Goal: Transaction & Acquisition: Purchase product/service

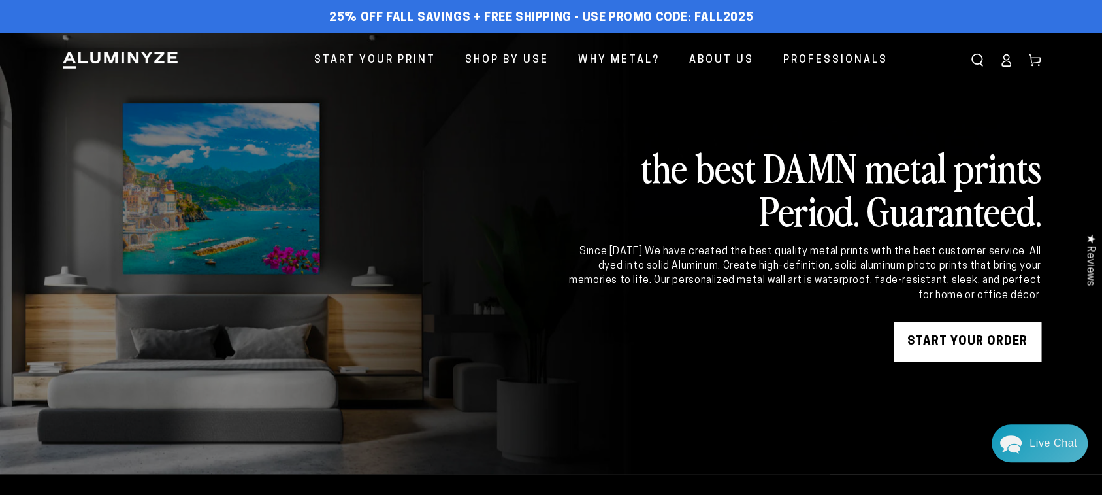
click at [915, 340] on link "START YOUR Order" at bounding box center [968, 341] width 148 height 39
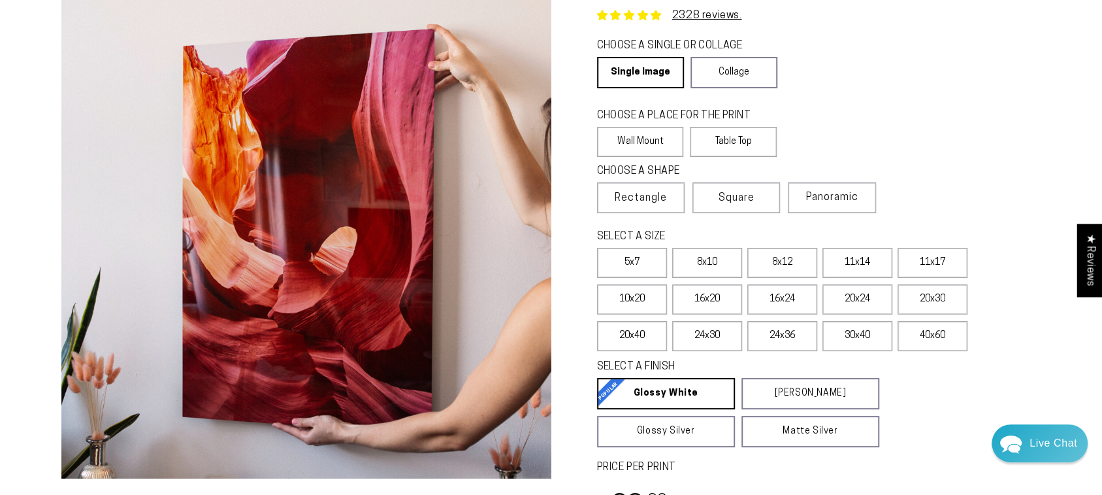
scroll to position [23, 0]
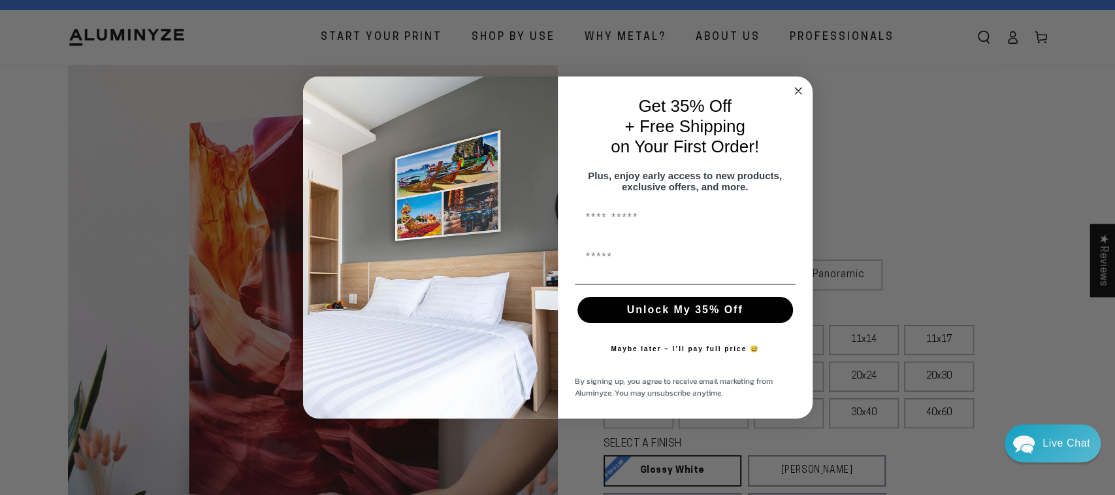
click at [798, 84] on circle "Close dialog" at bounding box center [798, 90] width 15 height 15
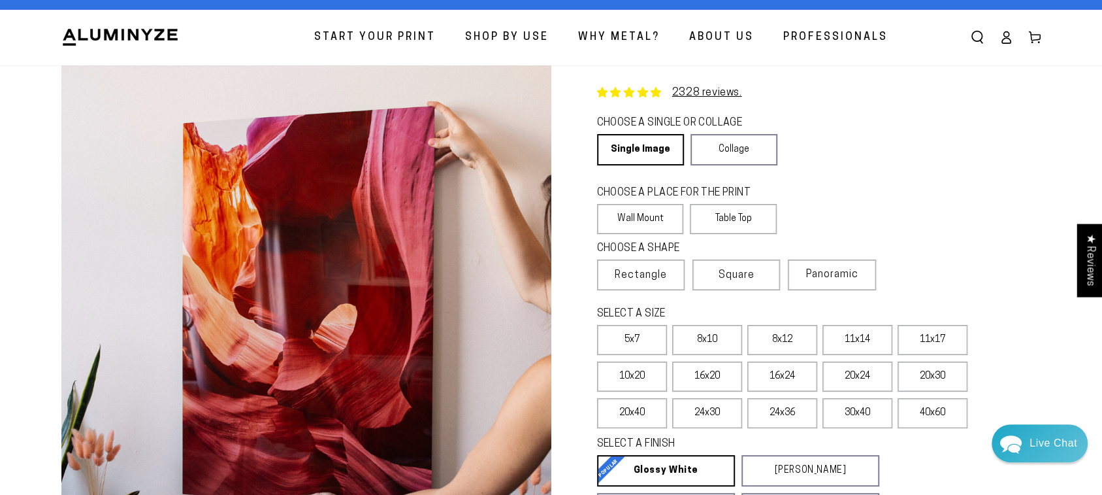
scroll to position [0, 0]
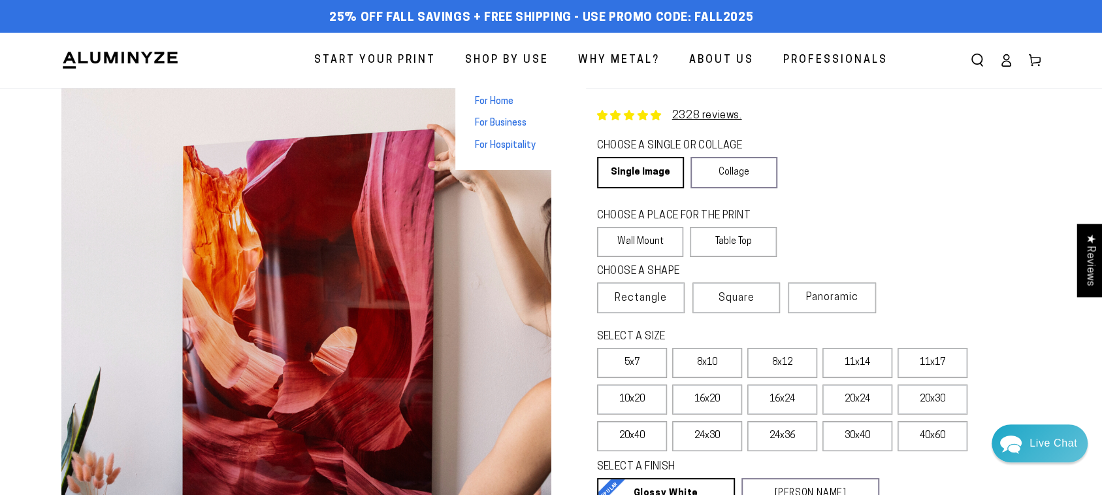
click at [489, 56] on span "Shop By Use" at bounding box center [507, 60] width 84 height 19
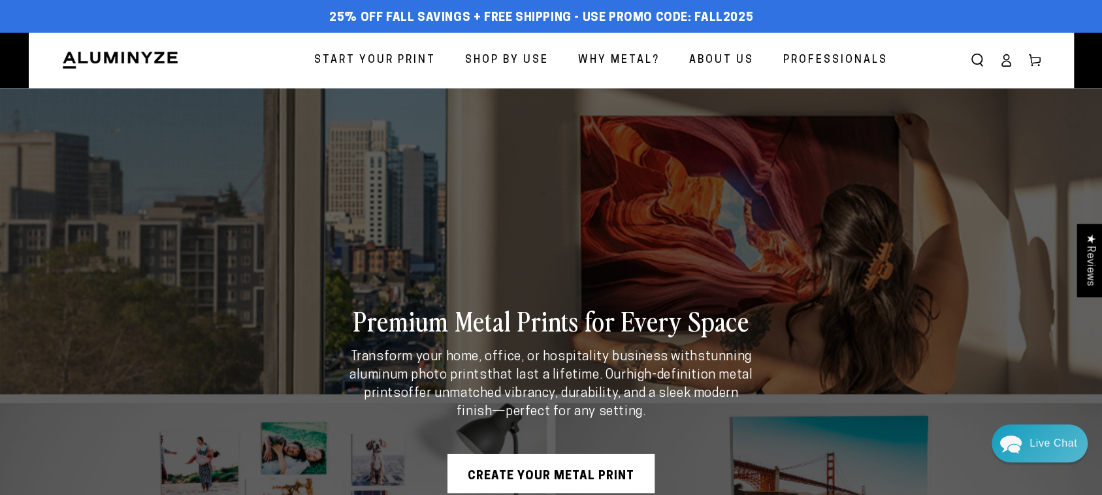
click at [340, 57] on span "Start Your Print" at bounding box center [375, 60] width 122 height 19
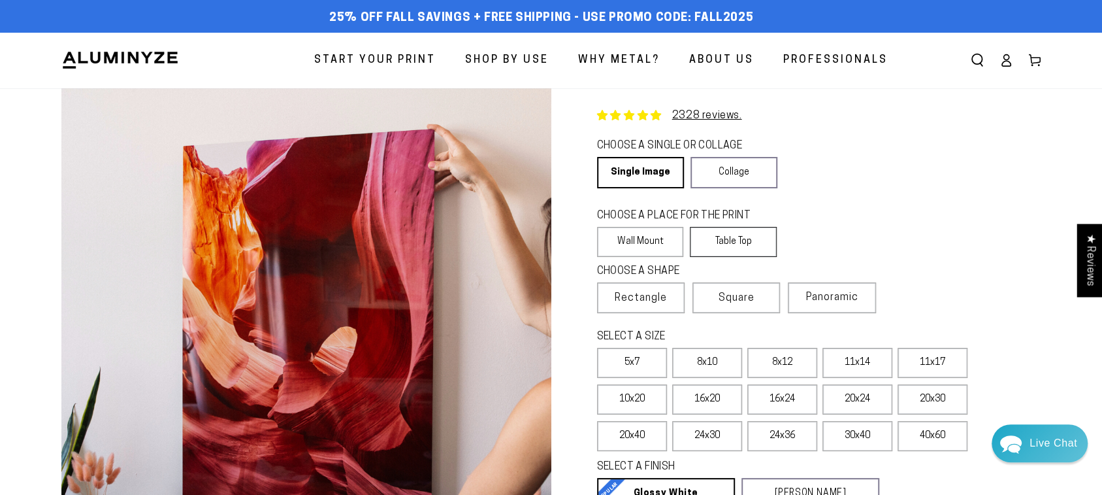
click at [751, 251] on label "Table Top" at bounding box center [733, 242] width 87 height 30
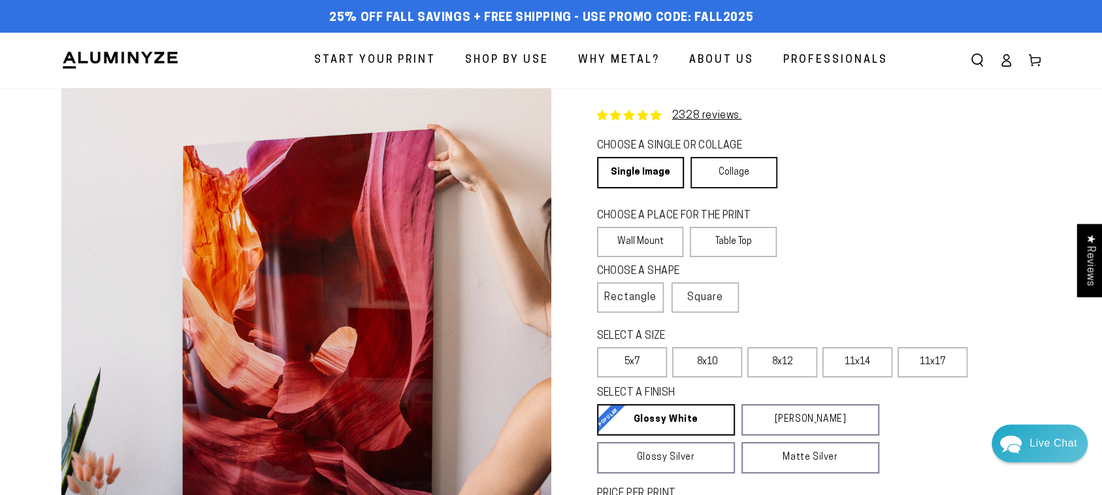
click at [747, 184] on link "Collage" at bounding box center [734, 172] width 87 height 31
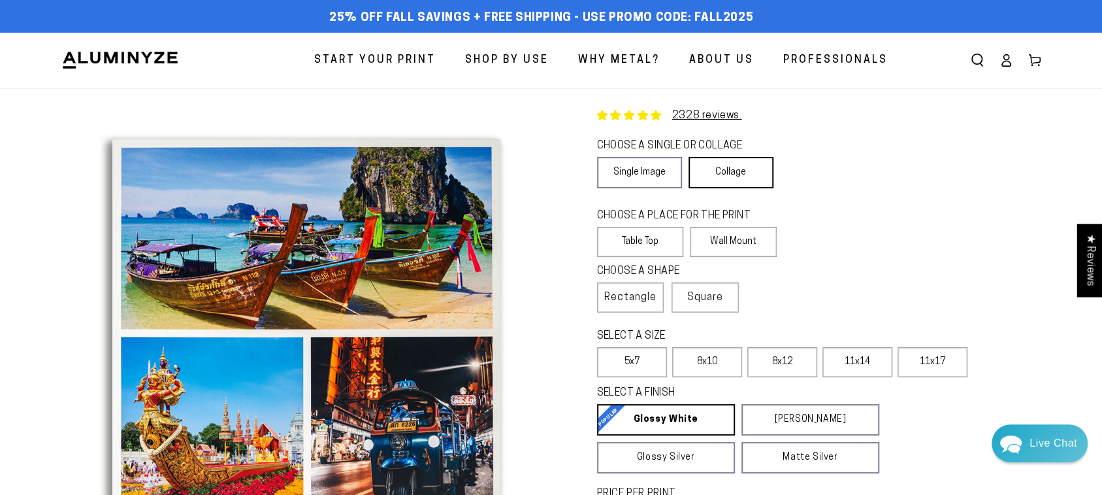
click at [748, 179] on link "Collage" at bounding box center [731, 172] width 85 height 31
click at [642, 173] on link "Single Image" at bounding box center [640, 172] width 86 height 31
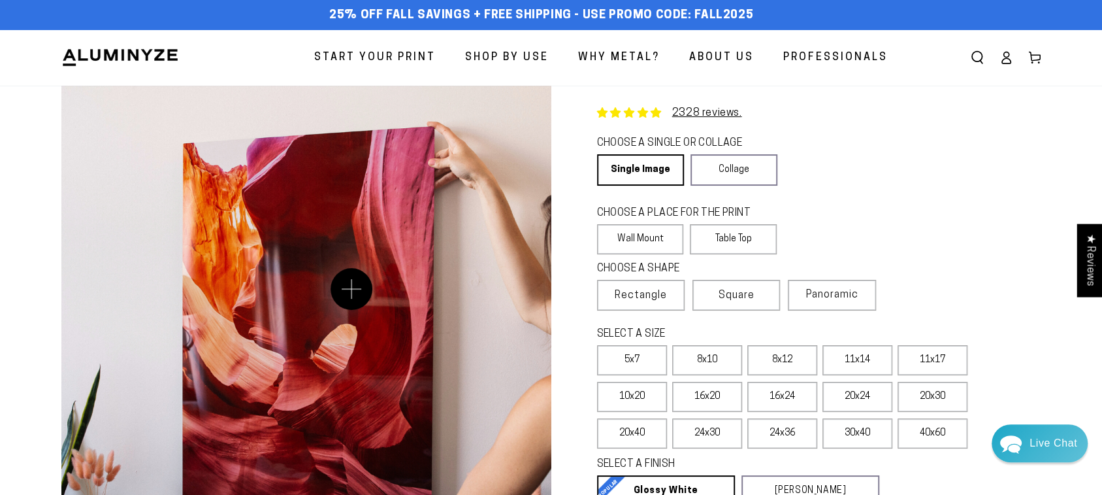
scroll to position [127, 0]
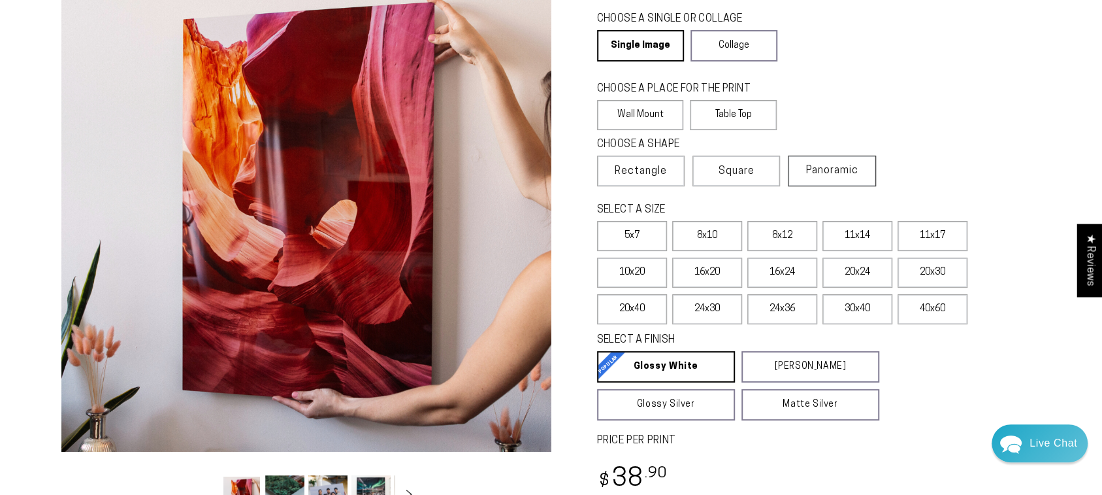
click at [847, 165] on label "Panoramic" at bounding box center [832, 170] width 88 height 31
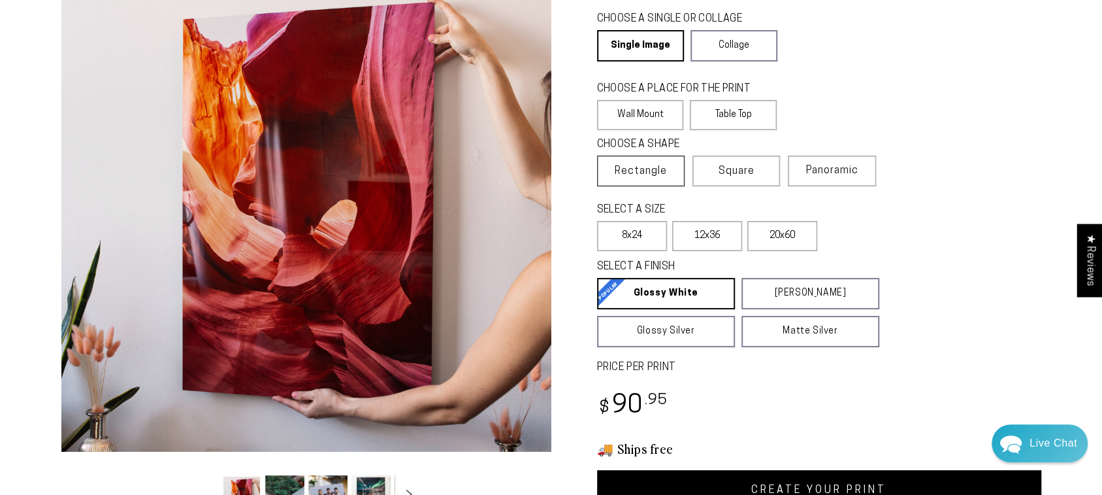
click at [638, 165] on span "Rectangle" at bounding box center [641, 171] width 52 height 16
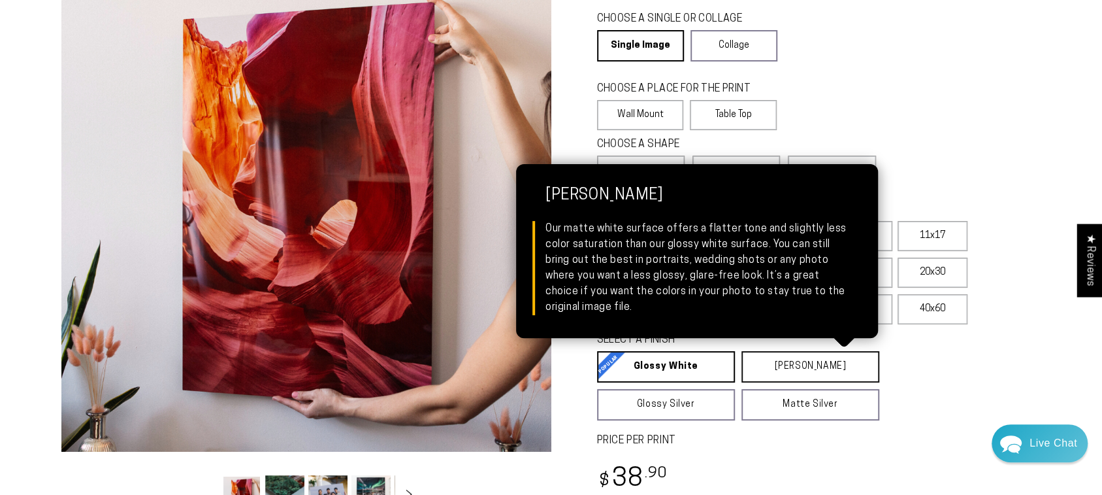
click at [774, 363] on link "Matte White Matte White Our matte white surface offers a flatter tone and sligh…" at bounding box center [811, 366] width 138 height 31
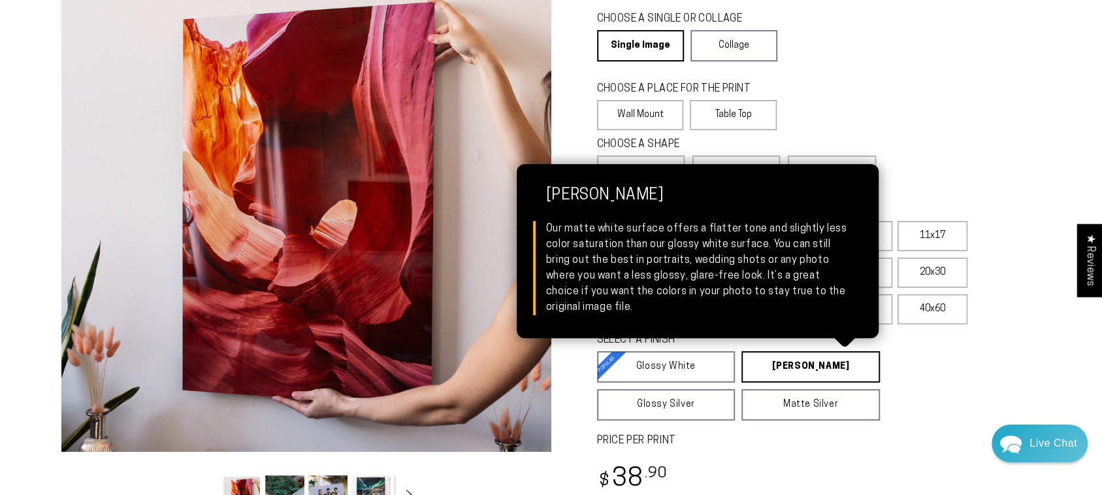
click at [776, 366] on link "Matte White Matte White Our matte white surface offers a flatter tone and sligh…" at bounding box center [811, 366] width 139 height 31
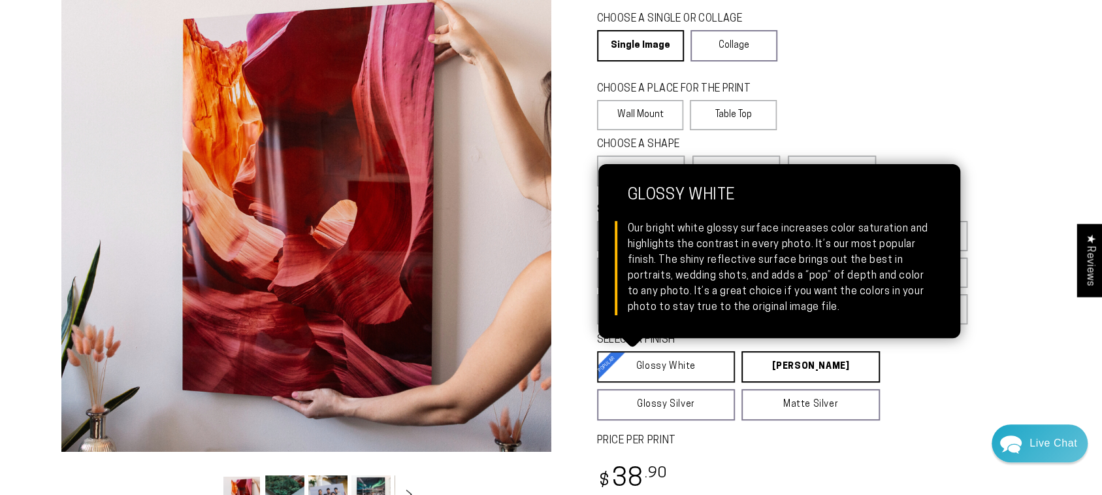
click at [655, 378] on link "Glossy White Glossy White Our bright white glossy surface increases color satur…" at bounding box center [666, 366] width 139 height 31
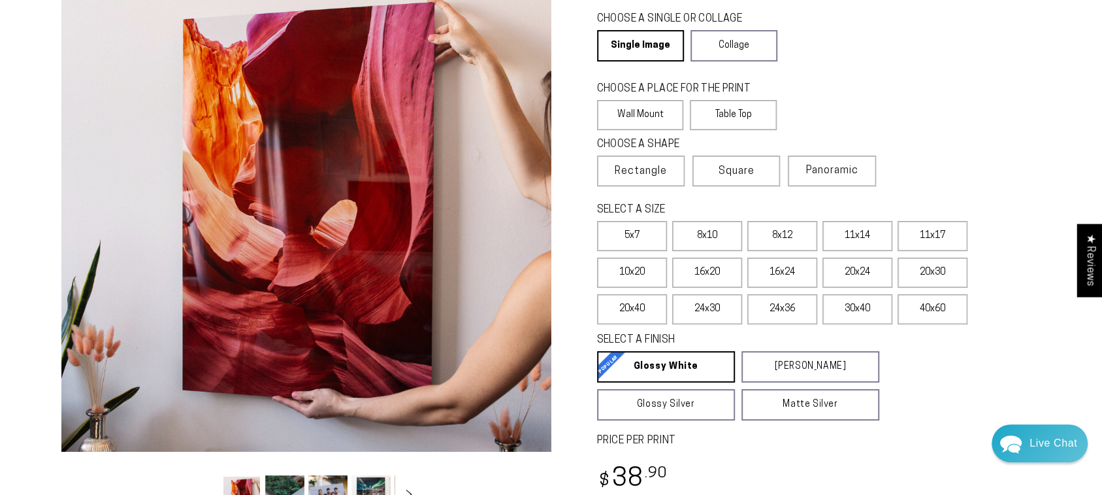
click at [918, 384] on fieldset "SELECT A FINISH Learn more Glossy White Glossy White Our bright white glossy su…" at bounding box center [806, 377] width 418 height 88
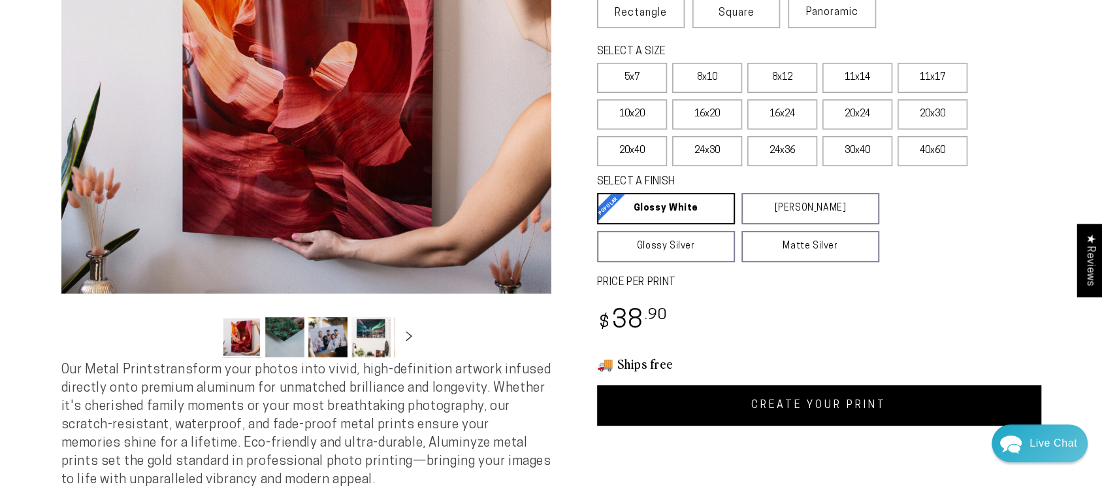
scroll to position [281, 0]
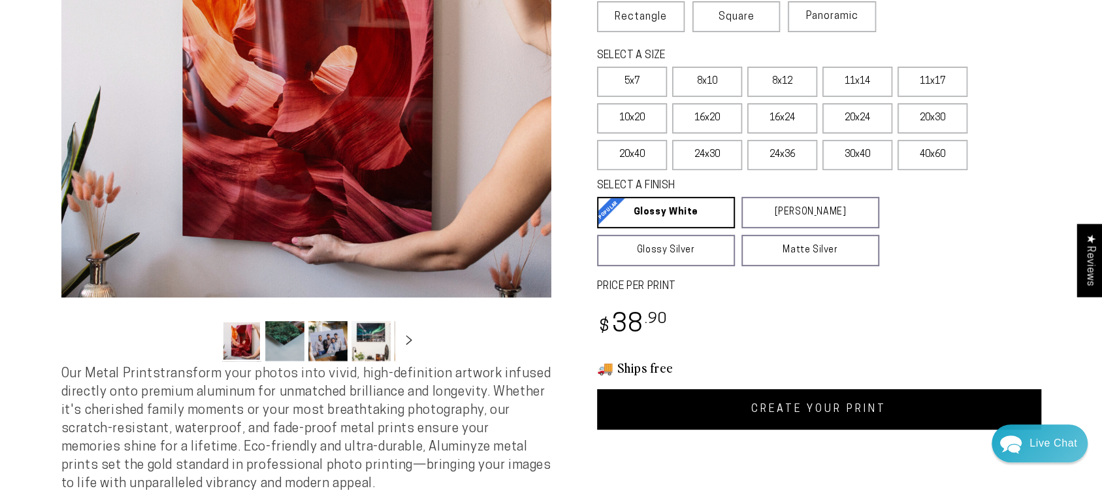
click at [263, 349] on ul "Gallery Viewer" at bounding box center [306, 341] width 176 height 48
click at [280, 341] on button "Load image 2 in gallery view" at bounding box center [284, 341] width 39 height 40
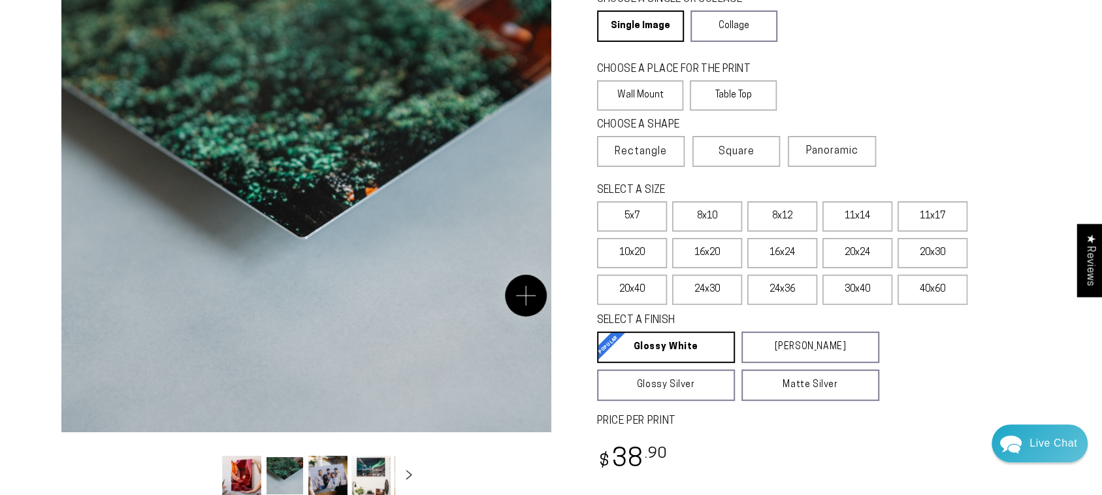
scroll to position [246, 0]
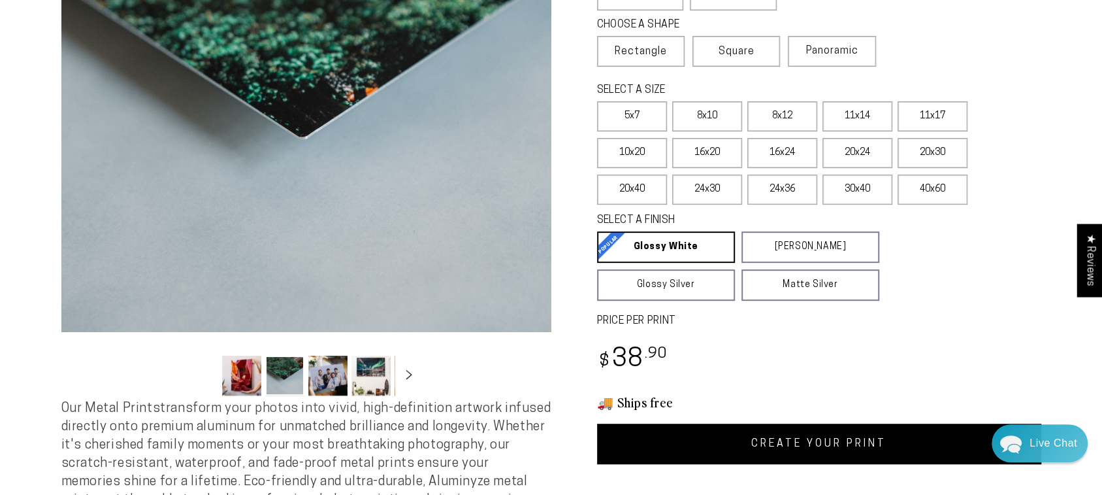
click at [329, 387] on button "Load image 3 in gallery view" at bounding box center [327, 375] width 39 height 40
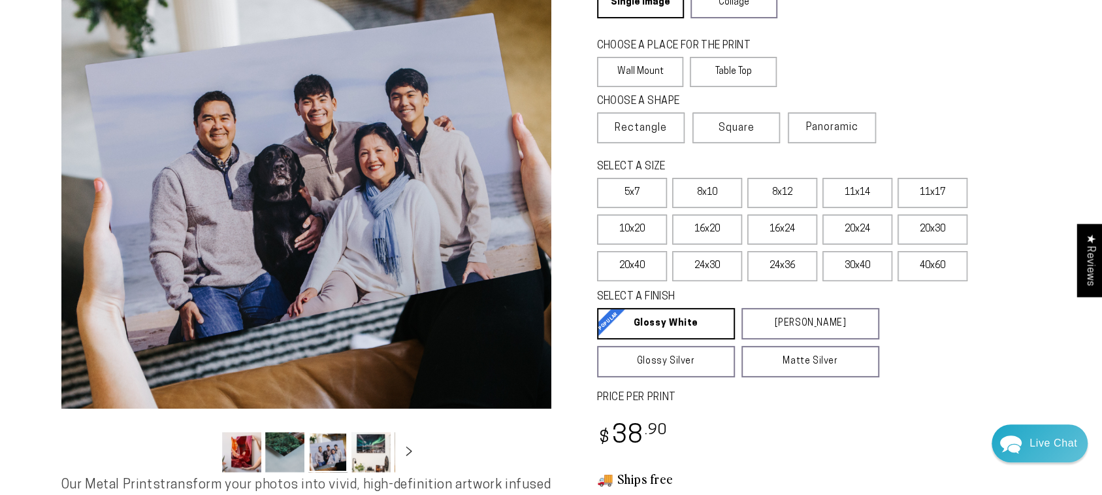
scroll to position [110, 0]
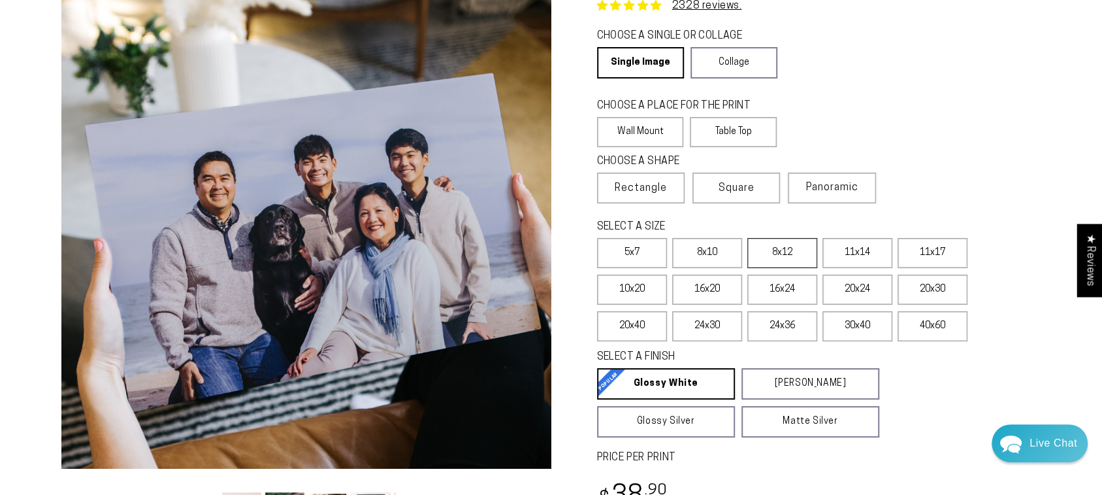
click at [781, 259] on label "8x12" at bounding box center [782, 253] width 70 height 30
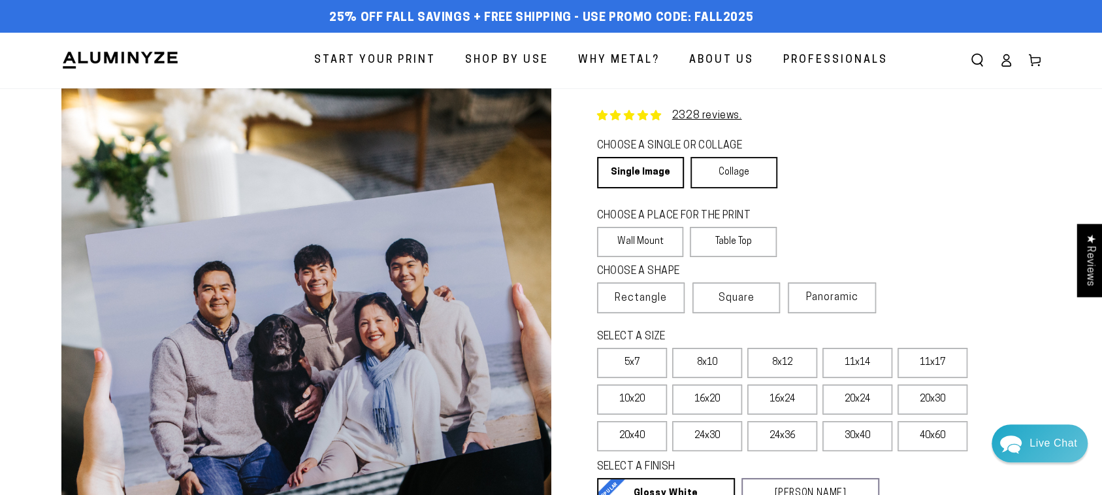
click at [732, 175] on link "Collage" at bounding box center [734, 172] width 87 height 31
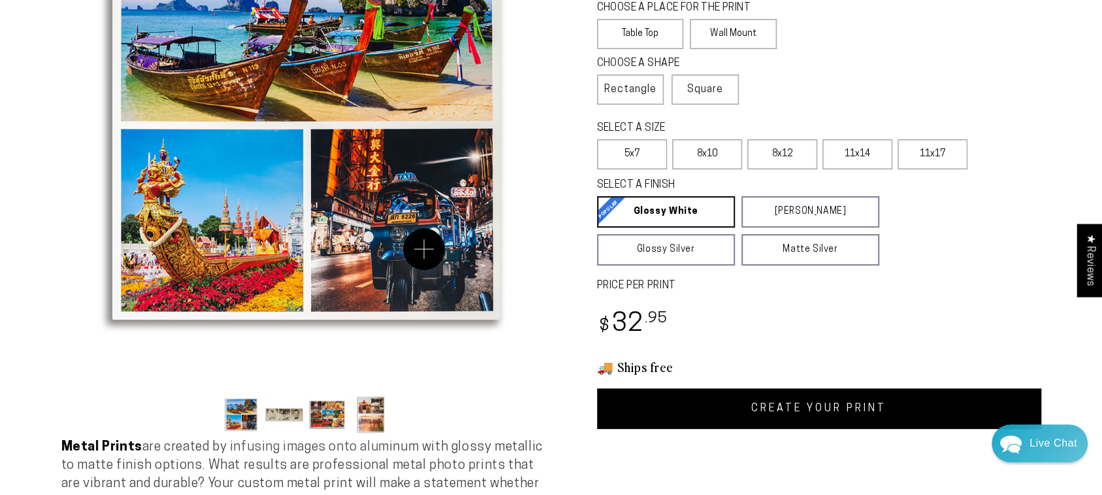
scroll to position [293, 0]
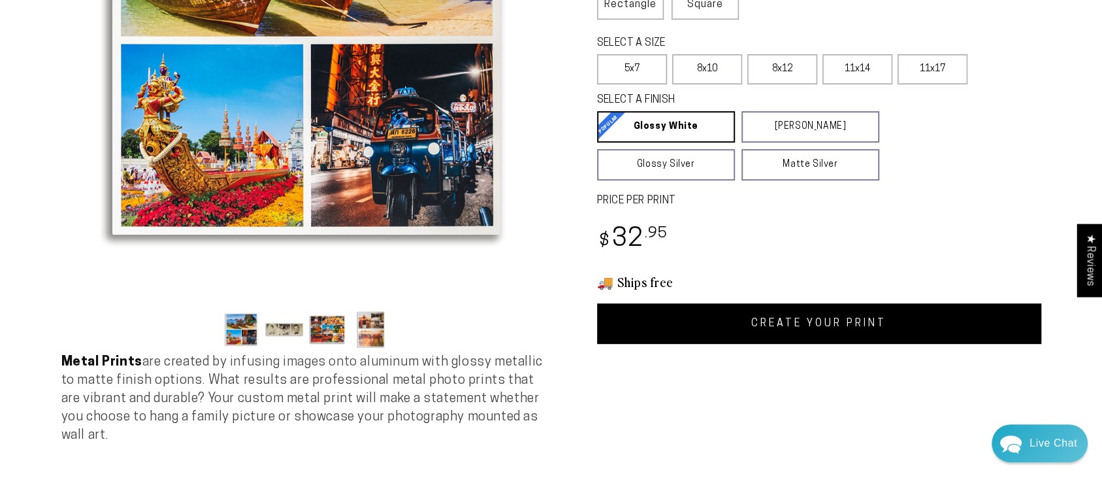
click at [317, 329] on button "Load image 3 in gallery view" at bounding box center [327, 329] width 39 height 40
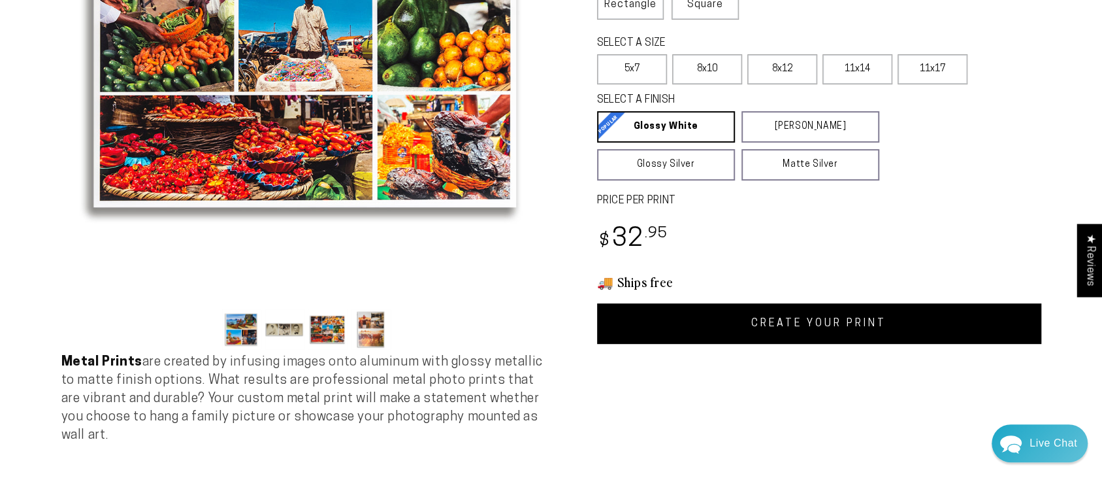
click at [304, 329] on ul "Gallery Viewer" at bounding box center [306, 329] width 176 height 48
click at [295, 329] on button "Load image 2 in gallery view" at bounding box center [284, 329] width 39 height 40
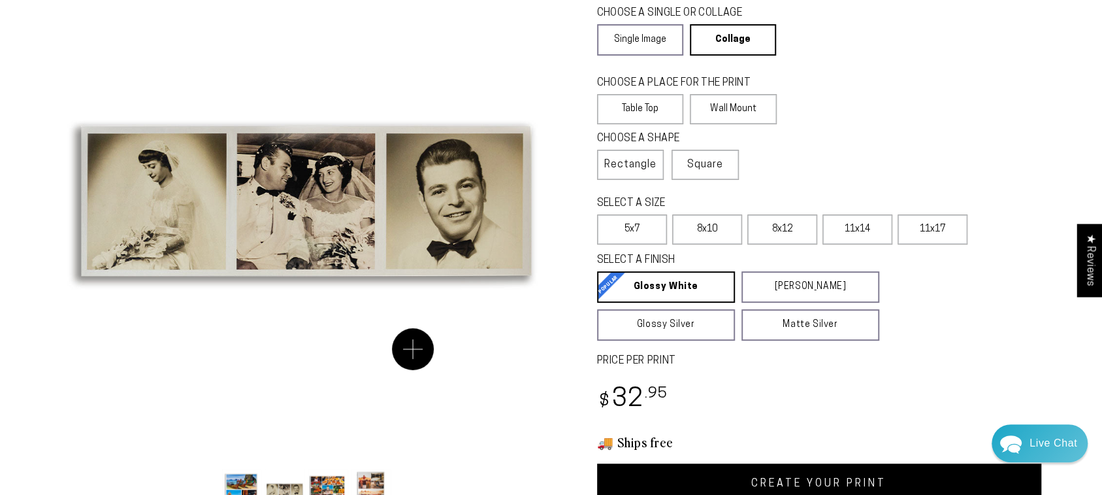
scroll to position [135, 0]
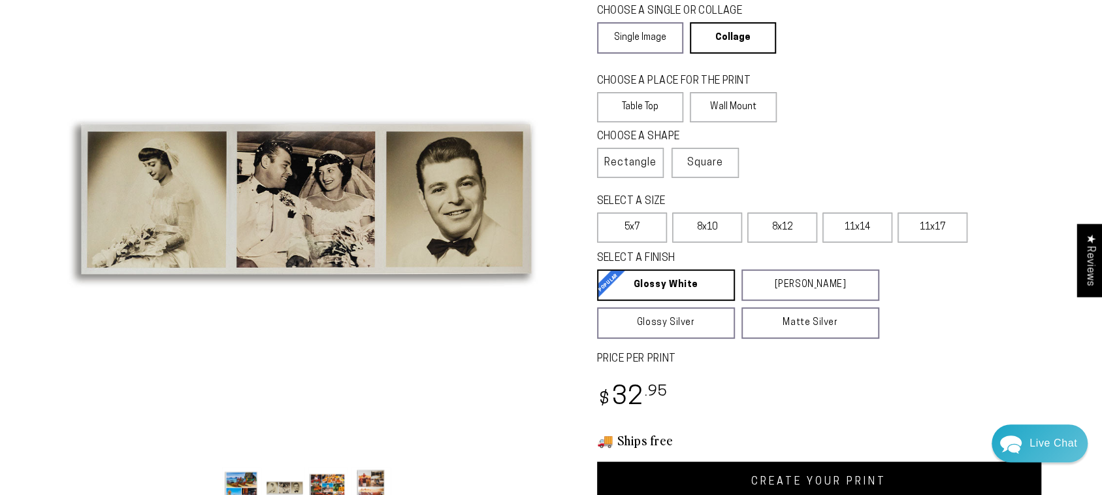
click at [329, 475] on button "Load image 3 in gallery view" at bounding box center [327, 487] width 39 height 40
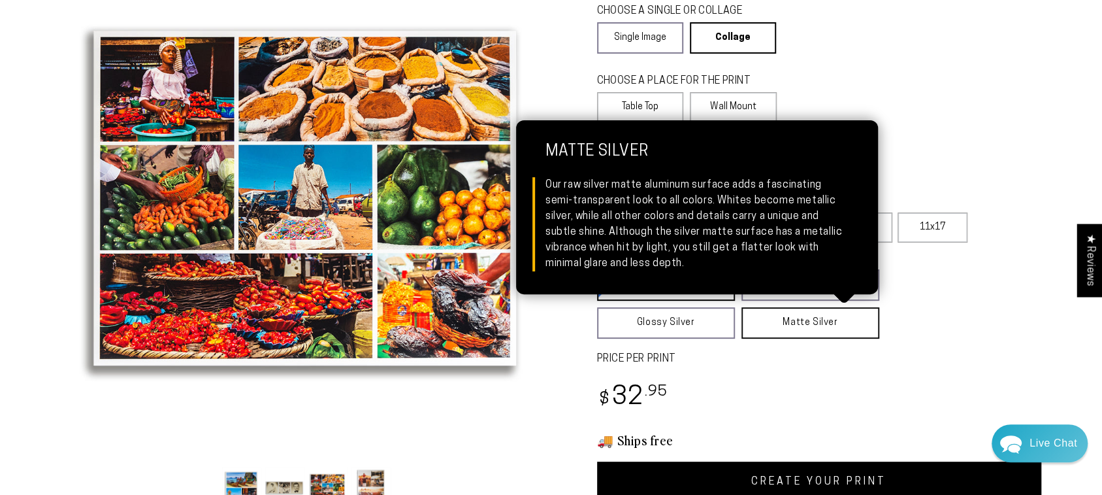
click at [779, 323] on link "Matte Silver Matte Silver Our raw silver matte aluminum surface adds a fascinat…" at bounding box center [811, 322] width 138 height 31
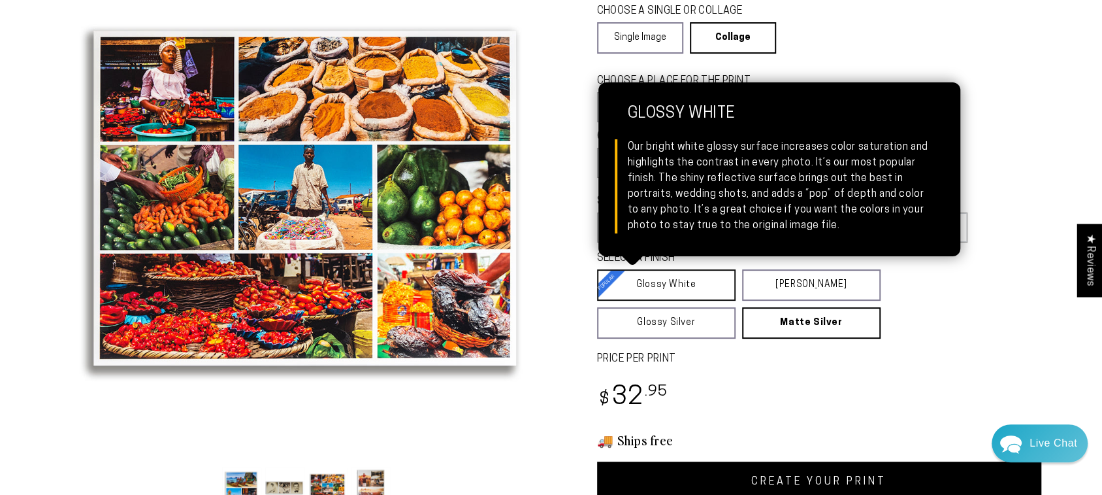
click at [687, 287] on link "Glossy White Glossy White Our bright white glossy surface increases color satur…" at bounding box center [666, 284] width 139 height 31
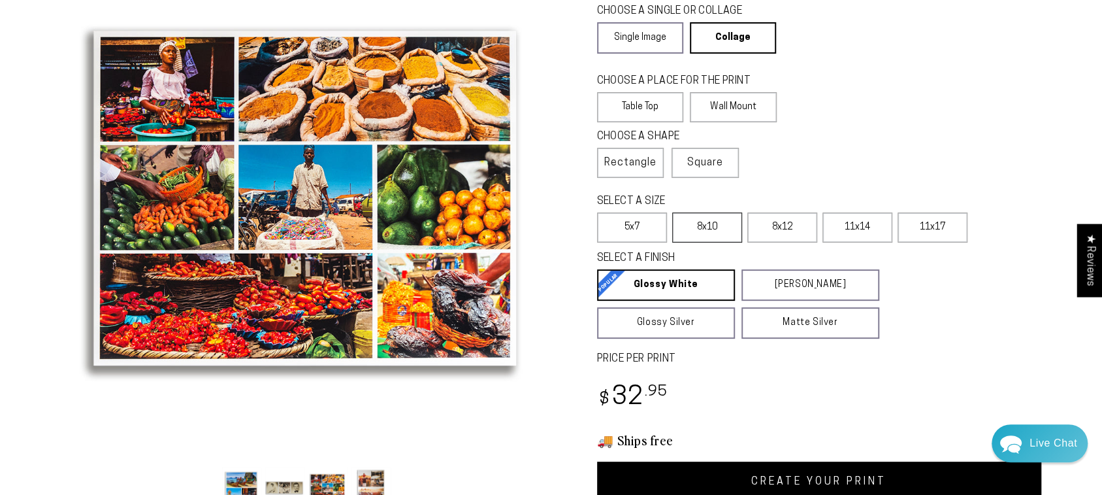
click at [723, 229] on label "8x10" at bounding box center [707, 227] width 70 height 30
click at [808, 233] on label "8x12" at bounding box center [782, 227] width 70 height 30
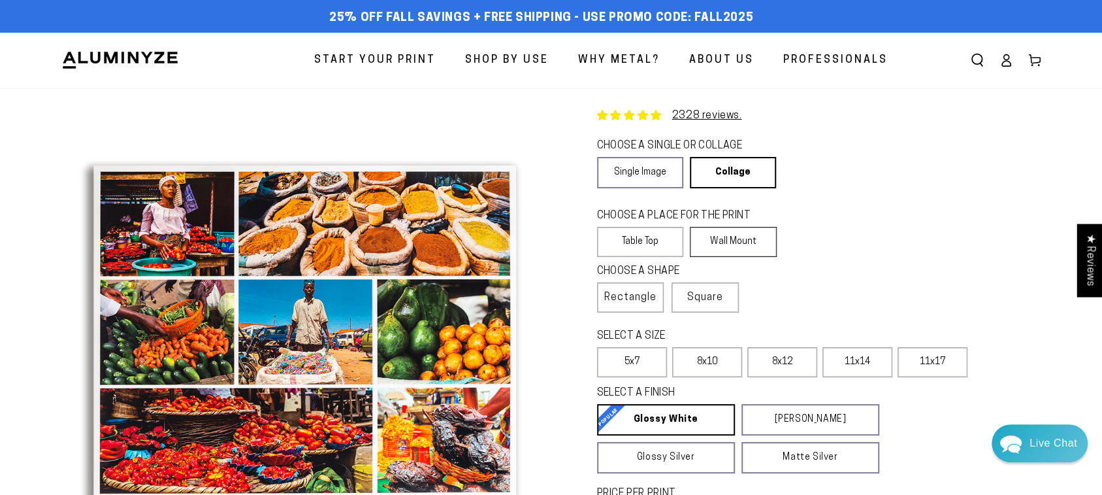
click at [772, 246] on label "Wall Mount" at bounding box center [733, 242] width 87 height 30
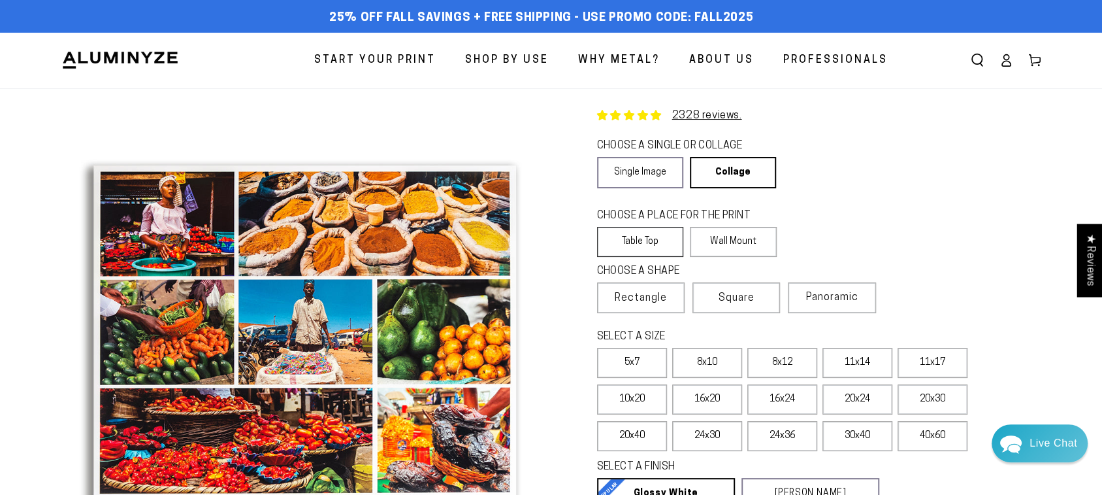
click at [642, 238] on label "Table Top" at bounding box center [640, 242] width 87 height 30
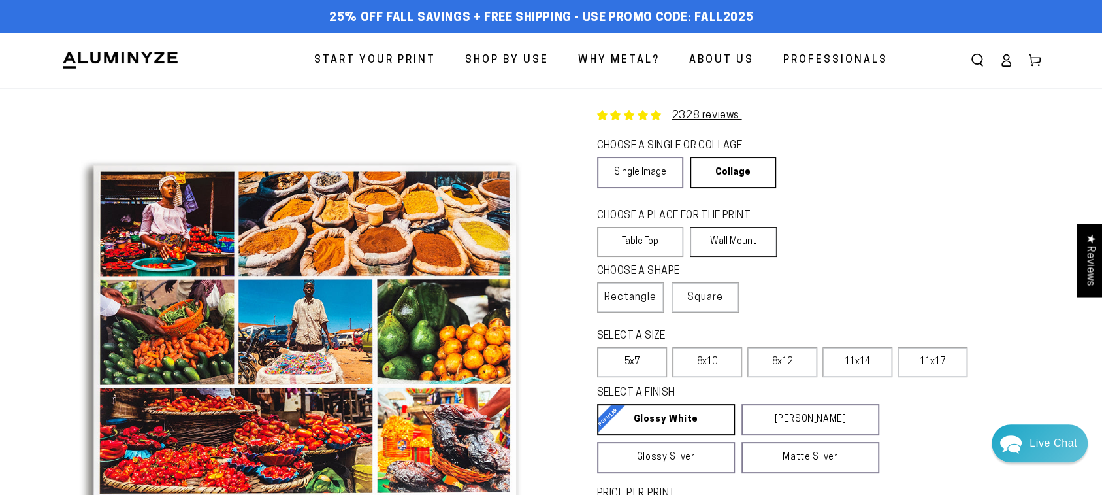
click at [716, 242] on label "Wall Mount" at bounding box center [733, 242] width 87 height 30
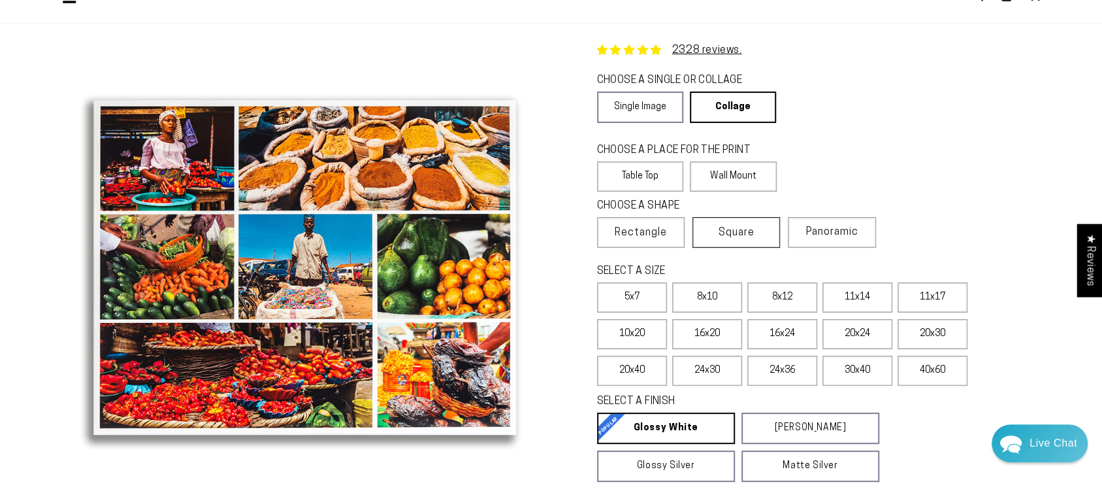
scroll to position [134, 0]
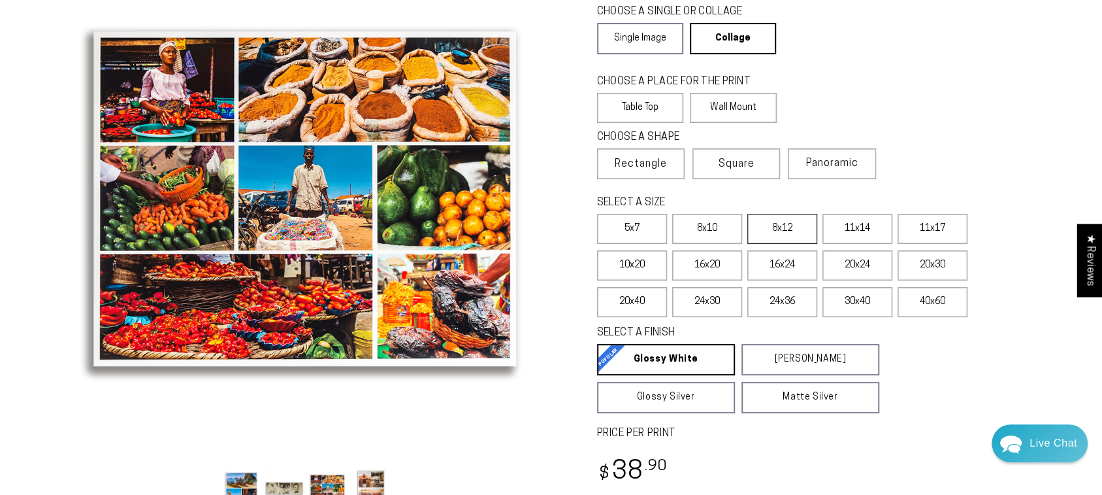
click at [771, 238] on label "8x12" at bounding box center [782, 229] width 70 height 30
click at [830, 235] on label "11x14" at bounding box center [858, 229] width 70 height 30
click at [639, 61] on div "2328 reviews. Collage Product CHOOSE A SINGLE OR COLLAGE Learn more Single Imag…" at bounding box center [796, 265] width 490 height 622
click at [655, 38] on link "Single Image" at bounding box center [640, 38] width 86 height 31
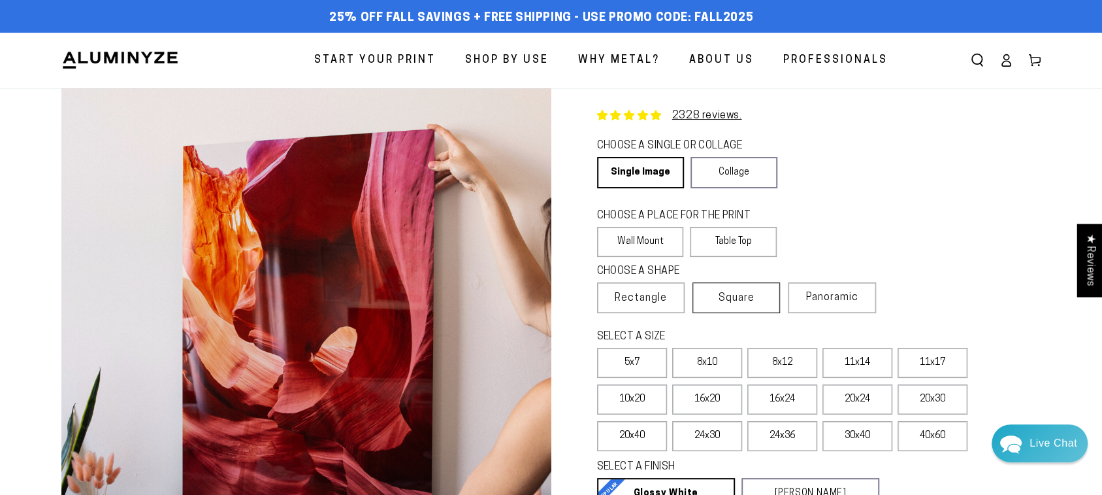
scroll to position [35, 0]
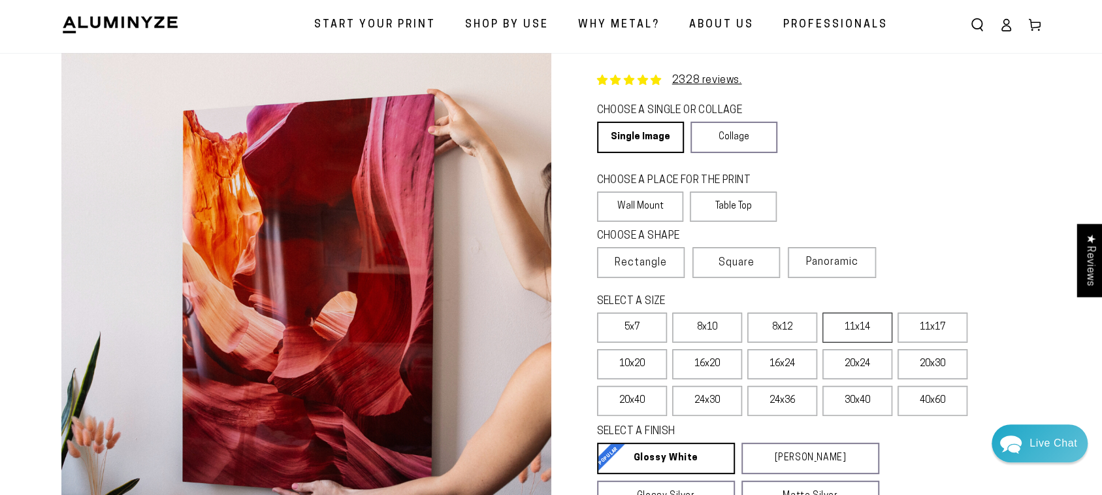
click at [840, 318] on label "11x14" at bounding box center [858, 327] width 70 height 30
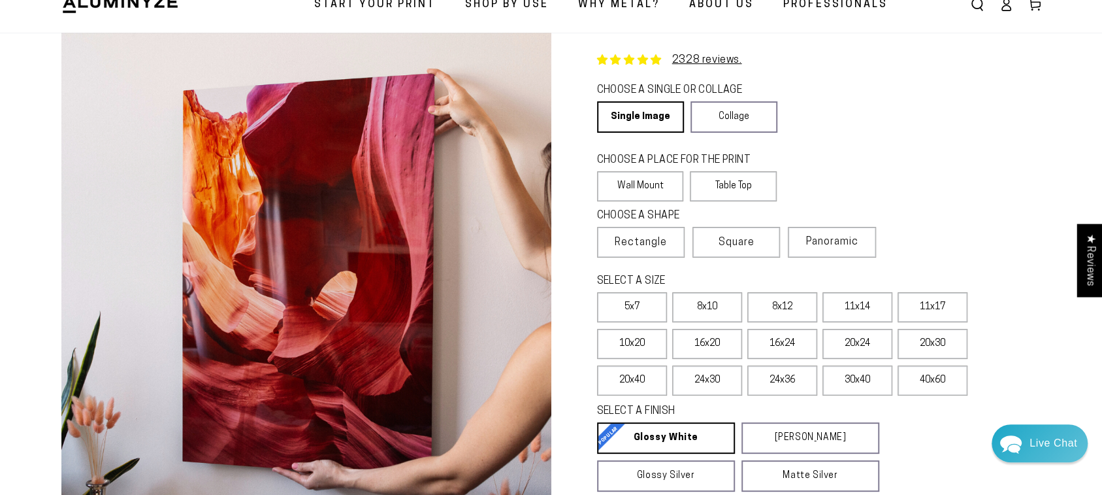
scroll to position [56, 0]
click at [756, 237] on label "Square" at bounding box center [737, 241] width 88 height 31
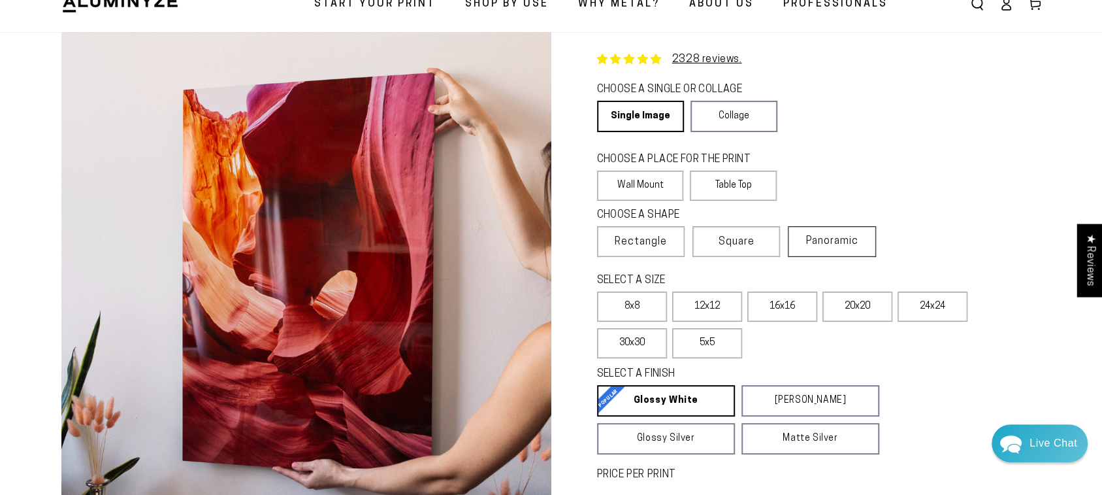
click at [792, 241] on label "Panoramic" at bounding box center [832, 241] width 88 height 31
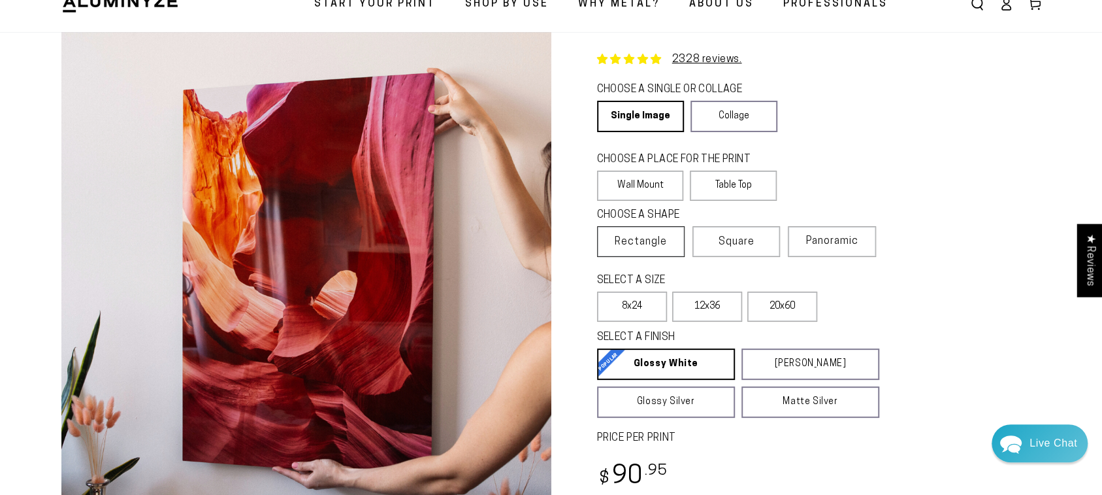
click at [620, 245] on span "Rectangle" at bounding box center [641, 242] width 52 height 16
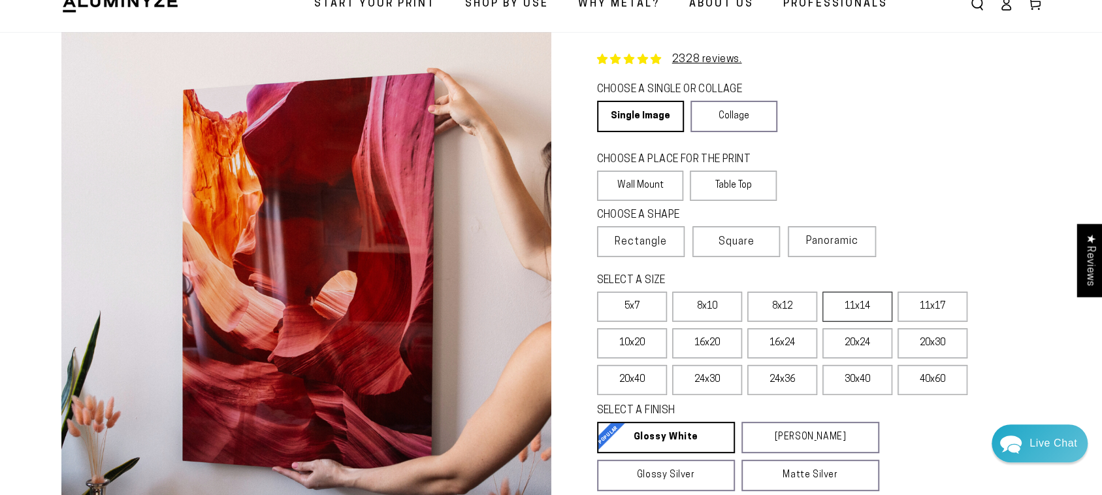
click at [855, 313] on label "11x14" at bounding box center [858, 306] width 70 height 30
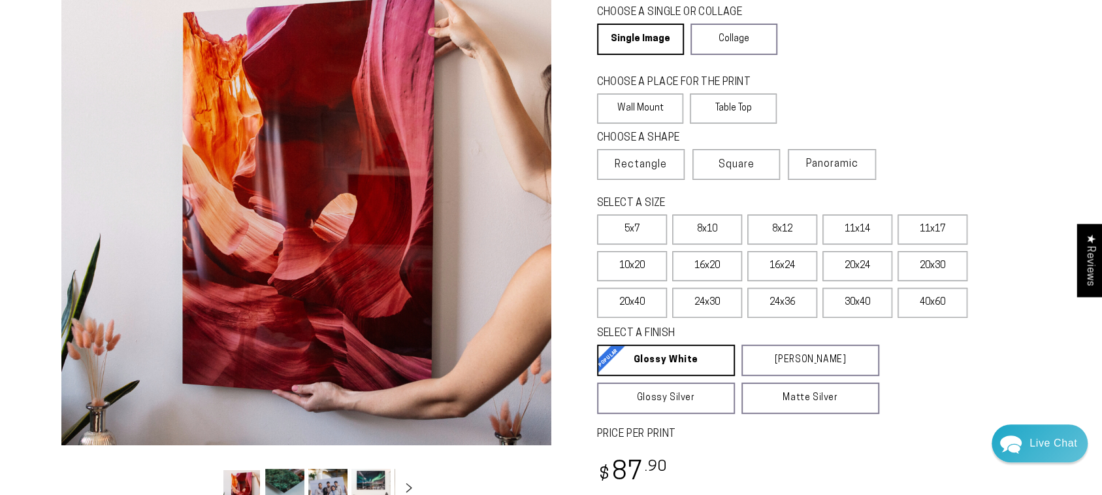
scroll to position [278, 0]
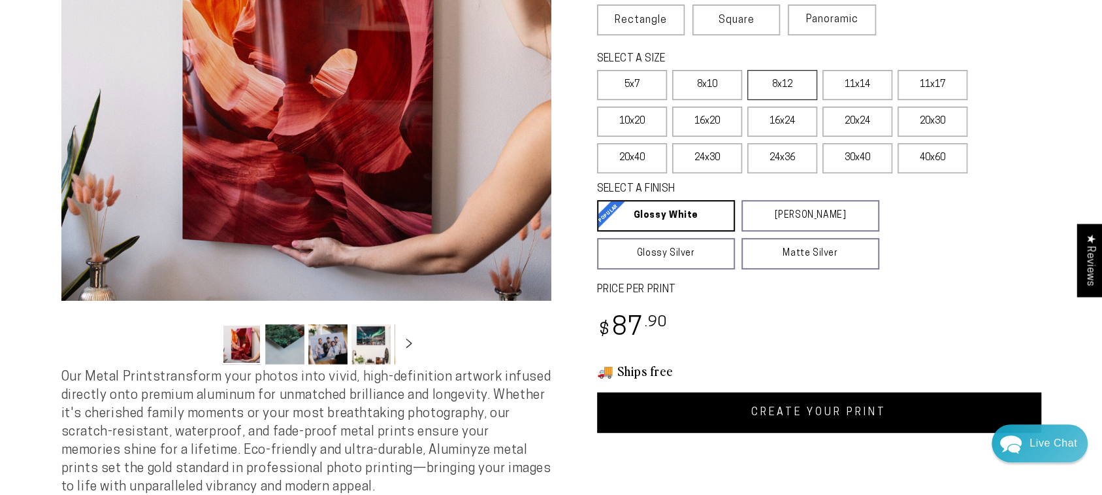
click at [779, 77] on label "8x12" at bounding box center [782, 85] width 70 height 30
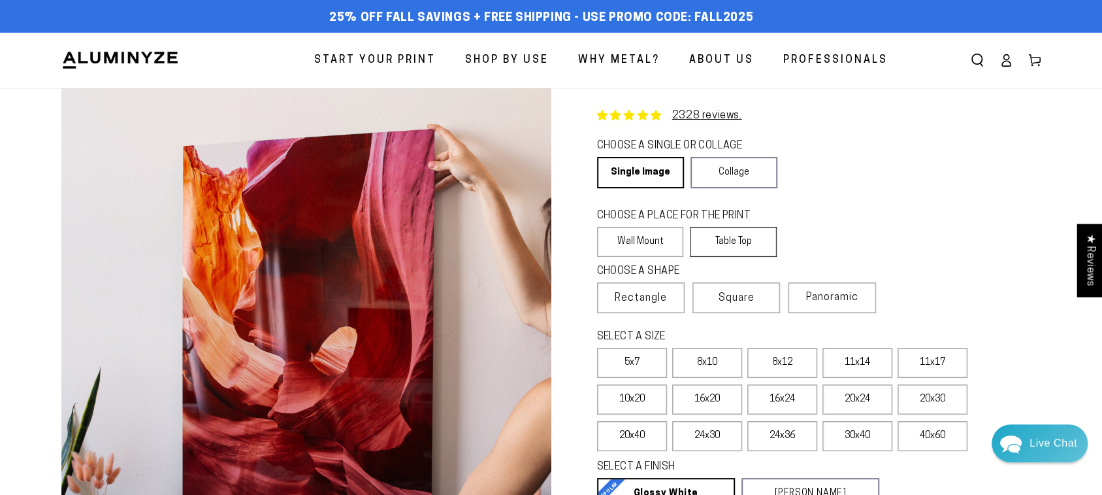
click at [700, 237] on label "Table Top" at bounding box center [733, 242] width 87 height 30
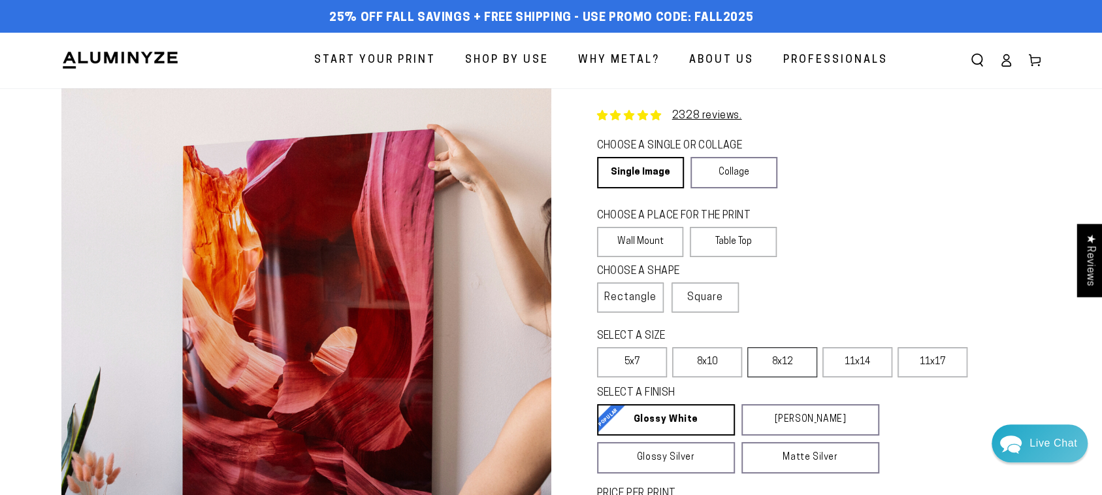
click at [802, 363] on label "8x12" at bounding box center [782, 362] width 70 height 30
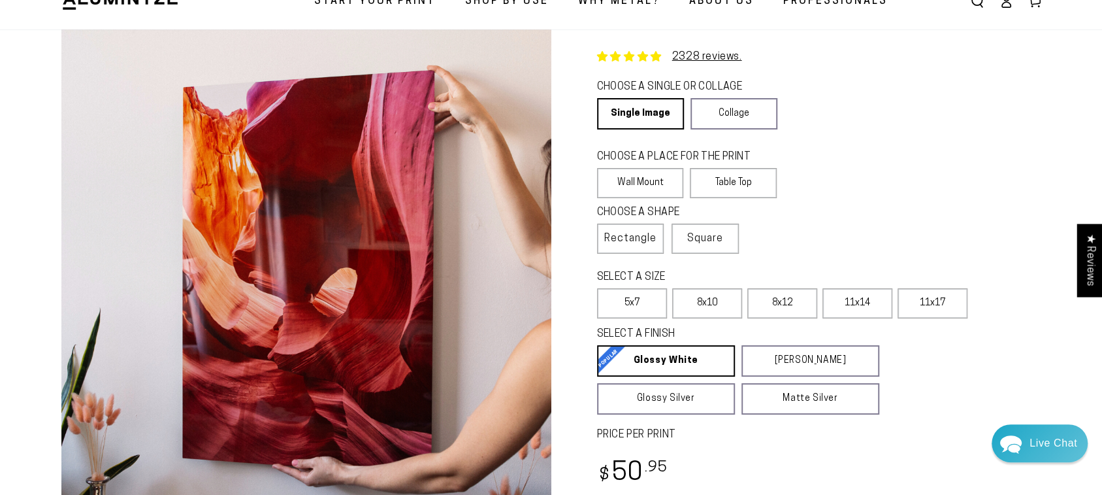
scroll to position [85, 0]
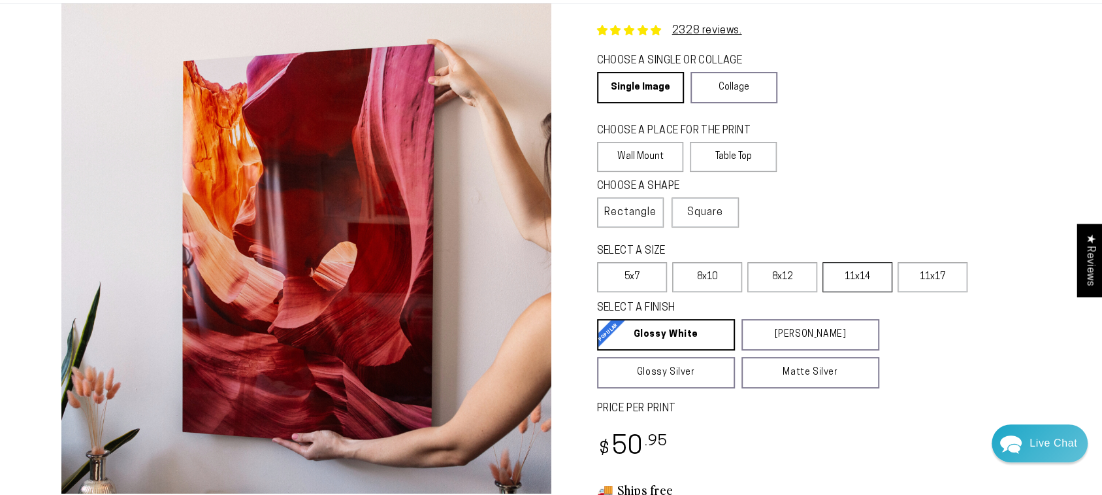
click at [849, 287] on label "11x14" at bounding box center [858, 277] width 70 height 30
click at [774, 280] on label "8x12" at bounding box center [782, 277] width 70 height 30
click at [732, 280] on label "8x10" at bounding box center [707, 277] width 70 height 30
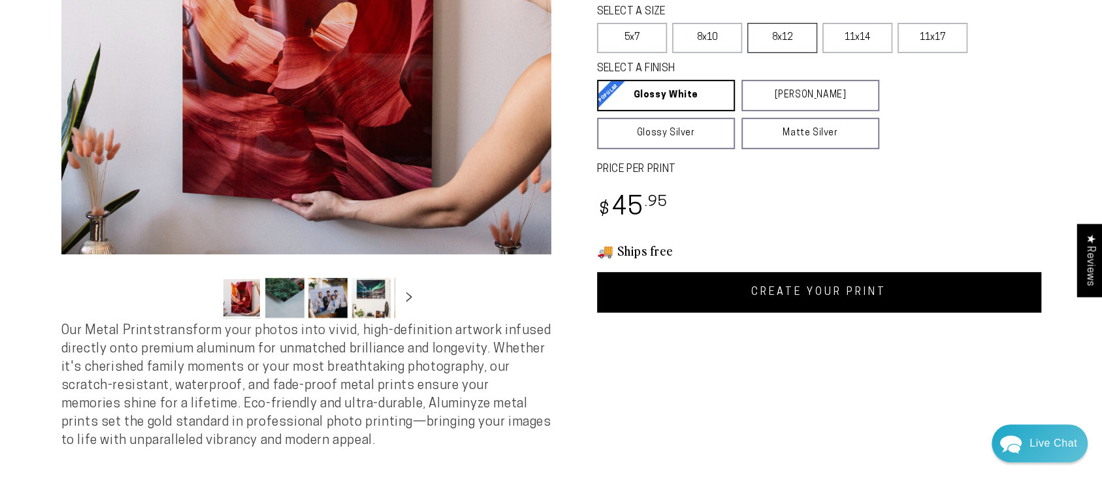
scroll to position [265, 0]
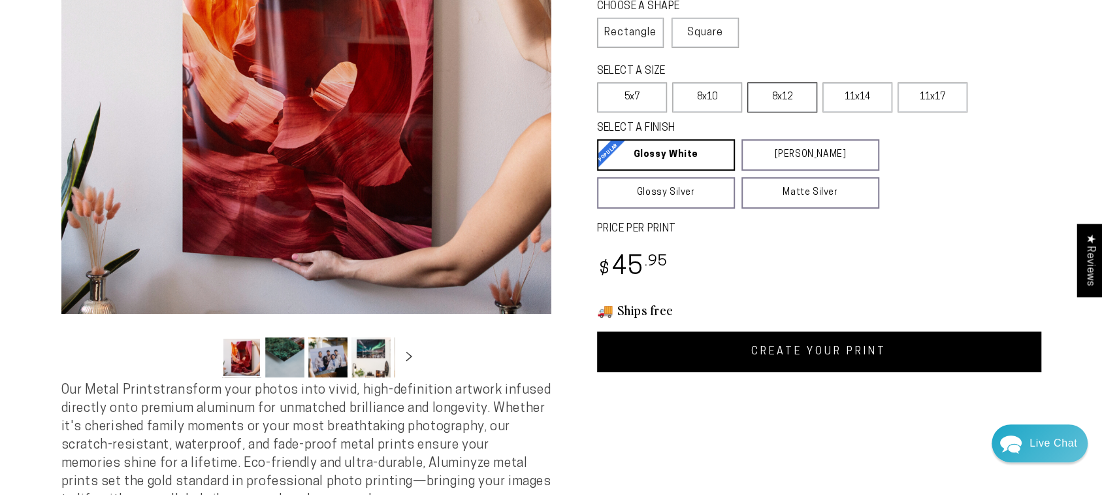
click at [791, 92] on label "8x12" at bounding box center [782, 97] width 70 height 30
click at [790, 364] on link "CREATE YOUR PRINT" at bounding box center [819, 351] width 444 height 41
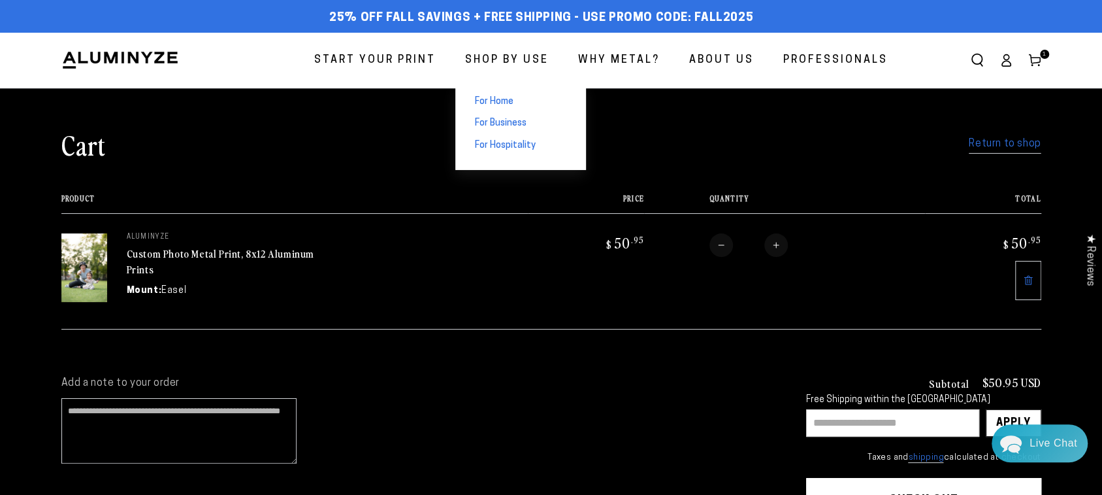
click at [502, 94] on link "For Home" at bounding box center [520, 102] width 131 height 22
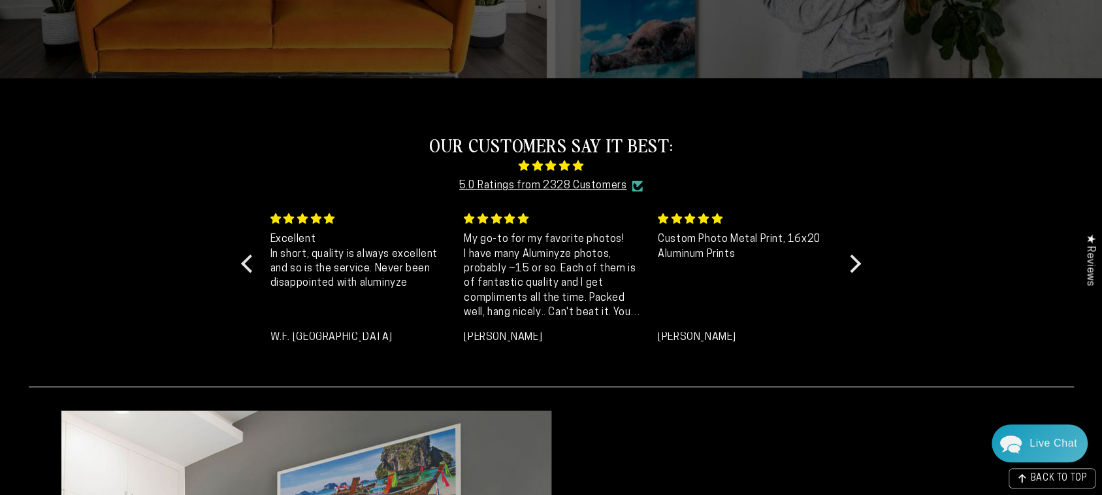
scroll to position [311, 0]
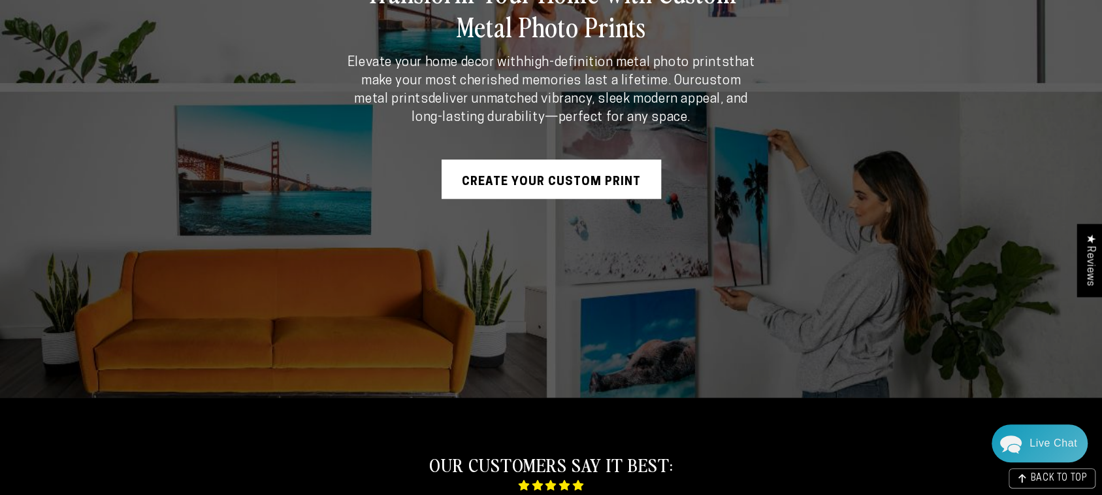
click at [524, 171] on link "Create Your Custom Print" at bounding box center [552, 178] width 220 height 39
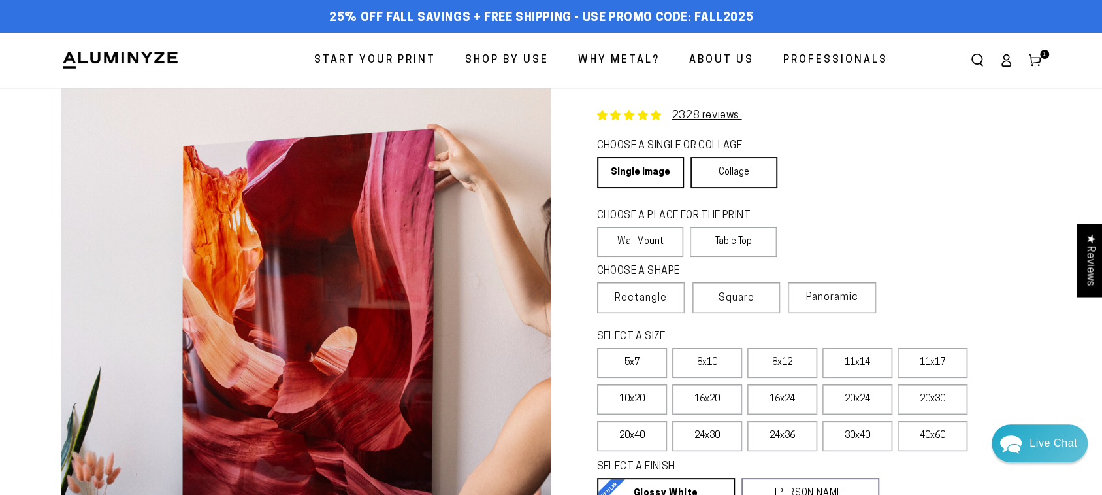
click at [727, 173] on link "Collage" at bounding box center [734, 172] width 87 height 31
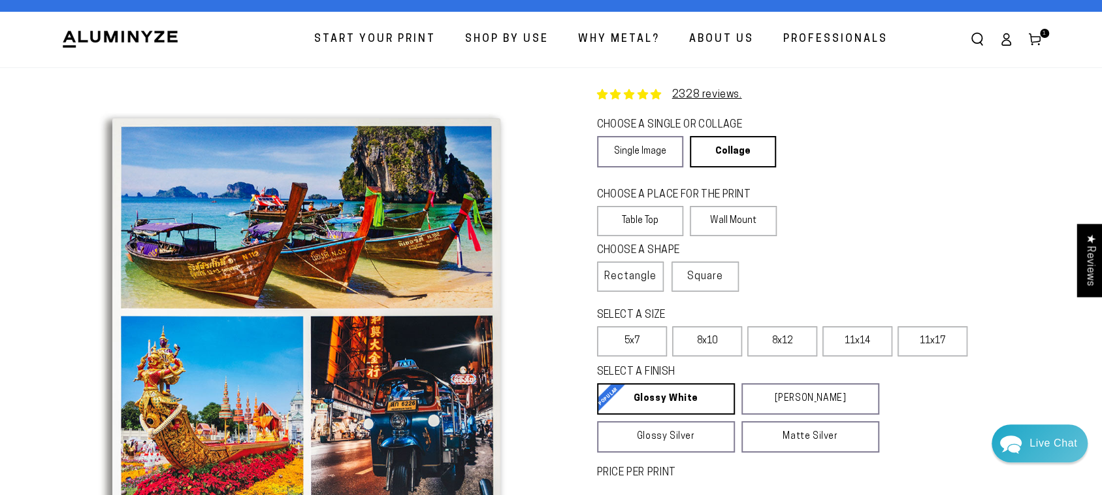
scroll to position [140, 0]
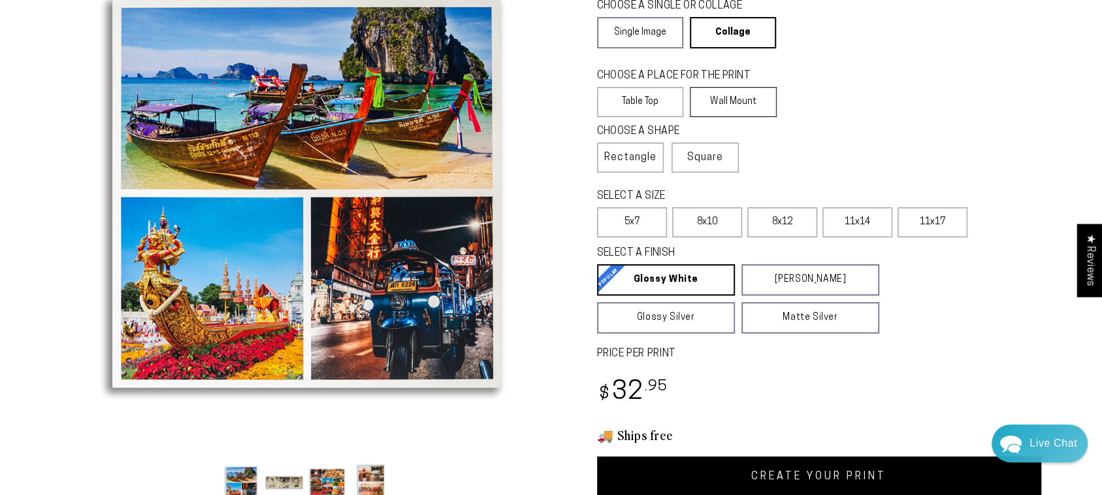
click at [732, 104] on label "Wall Mount" at bounding box center [733, 102] width 87 height 30
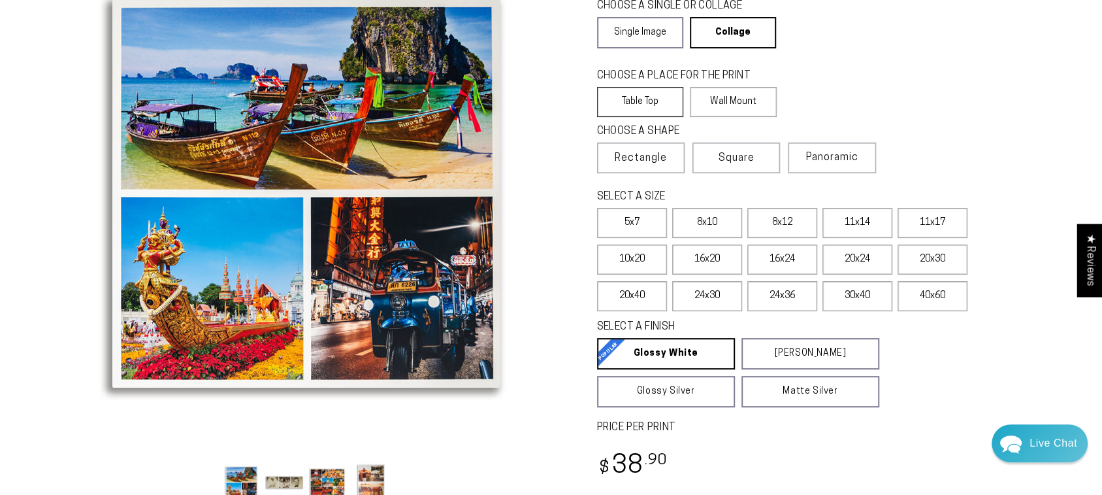
click at [672, 93] on label "Table Top" at bounding box center [640, 102] width 87 height 30
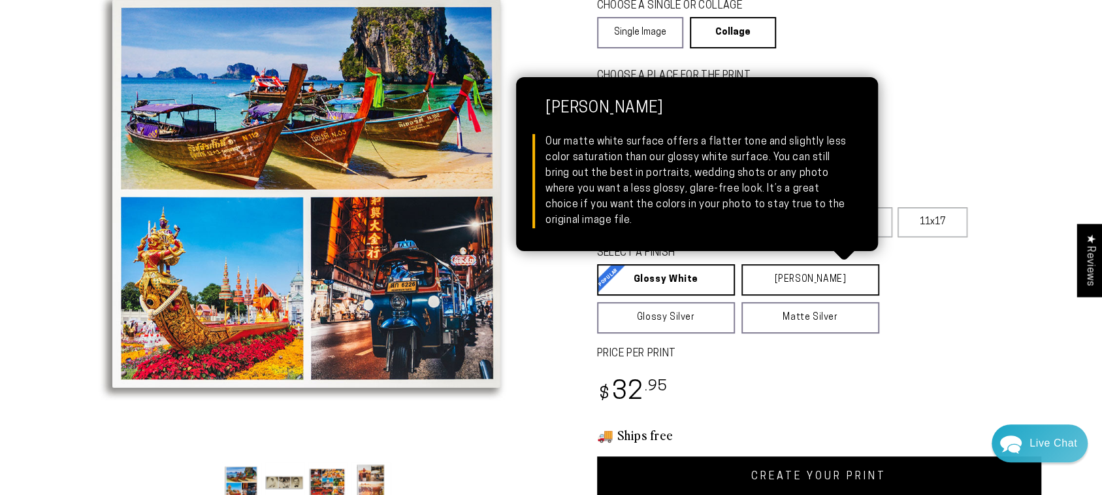
click at [762, 279] on link "Matte White Matte White Our matte white surface offers a flatter tone and sligh…" at bounding box center [811, 279] width 138 height 31
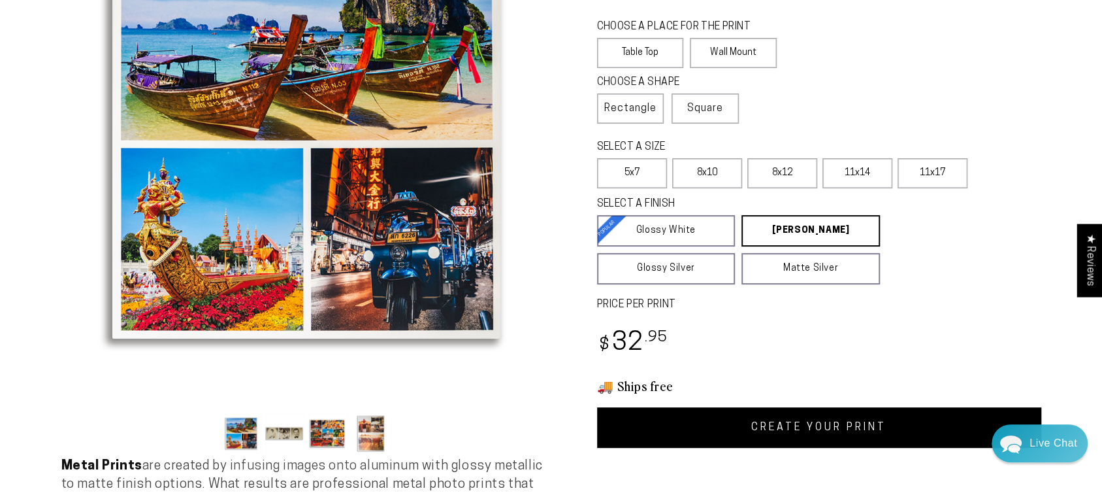
scroll to position [269, 0]
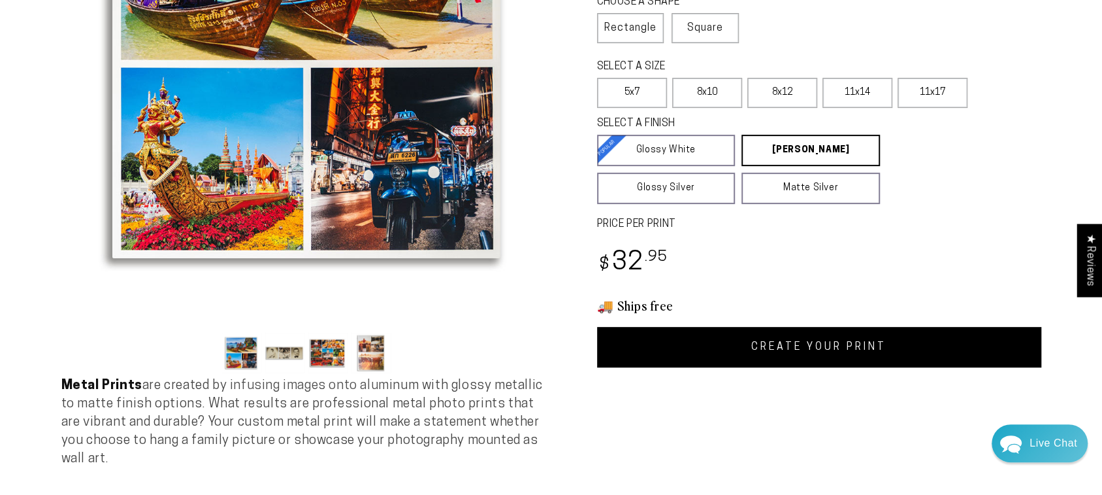
click at [860, 335] on link "CREATE YOUR PRINT" at bounding box center [819, 347] width 444 height 41
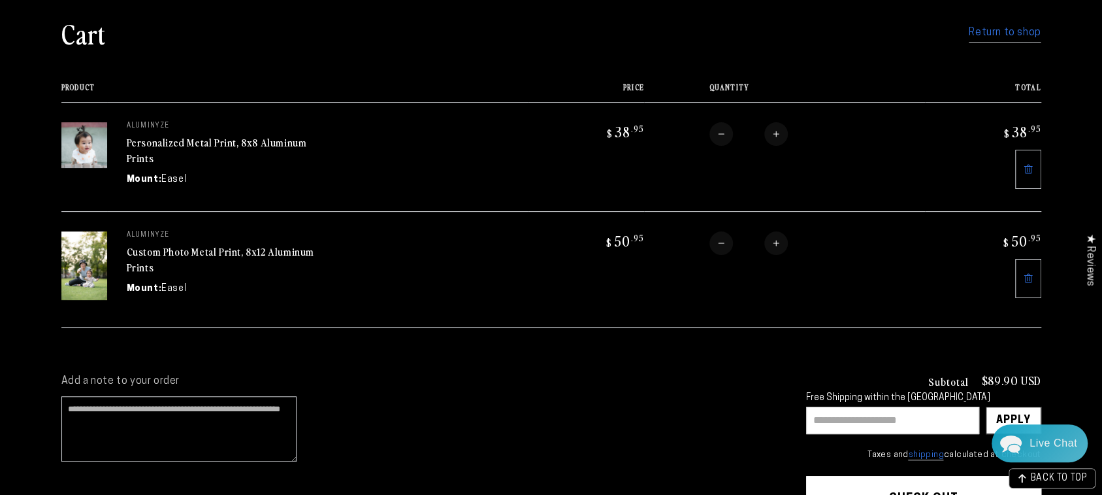
scroll to position [112, 0]
click at [91, 272] on img at bounding box center [84, 265] width 46 height 69
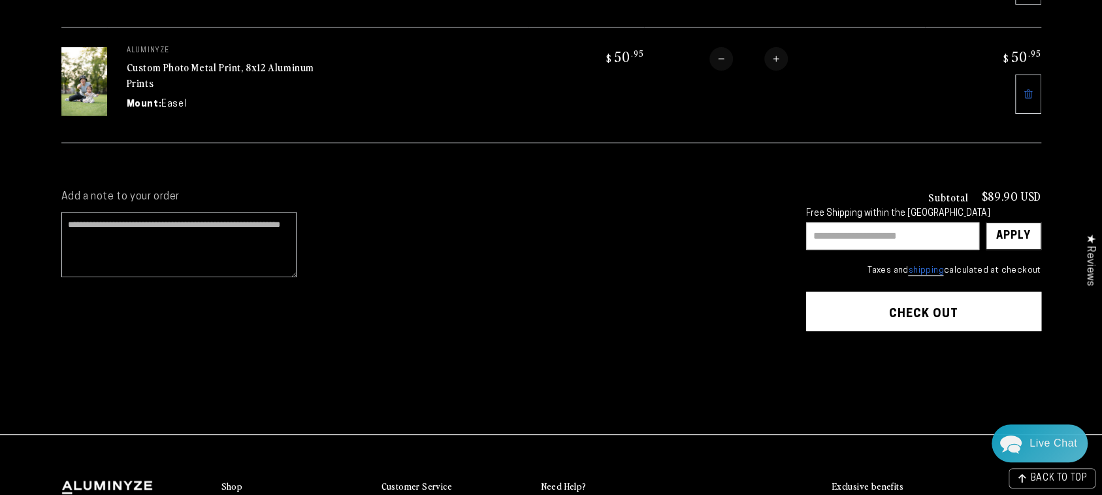
scroll to position [0, 0]
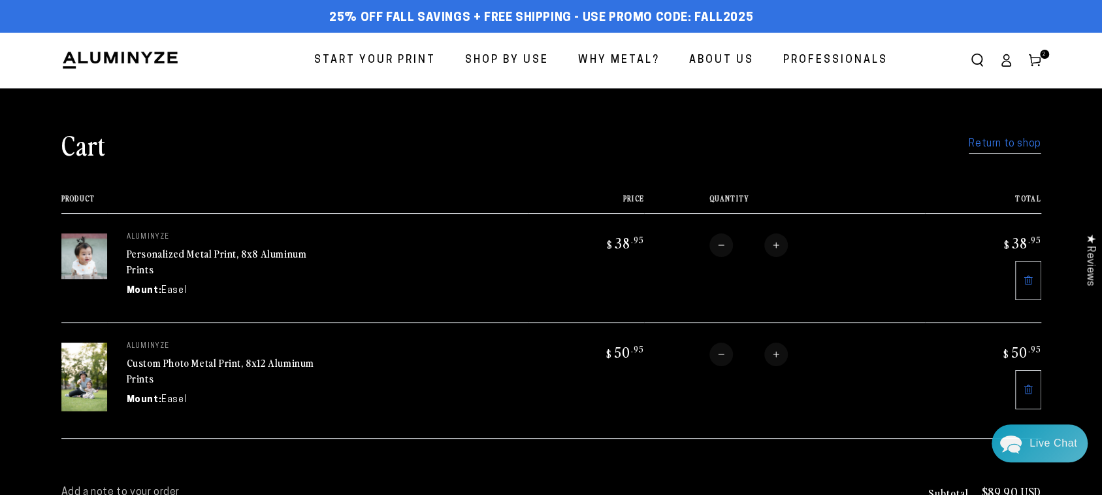
click at [160, 254] on link "Personalized Metal Print, 8x8 Aluminum Prints" at bounding box center [217, 261] width 180 height 31
click at [199, 368] on link "Custom Photo Metal Print, 8x12 Aluminum Prints" at bounding box center [221, 370] width 188 height 31
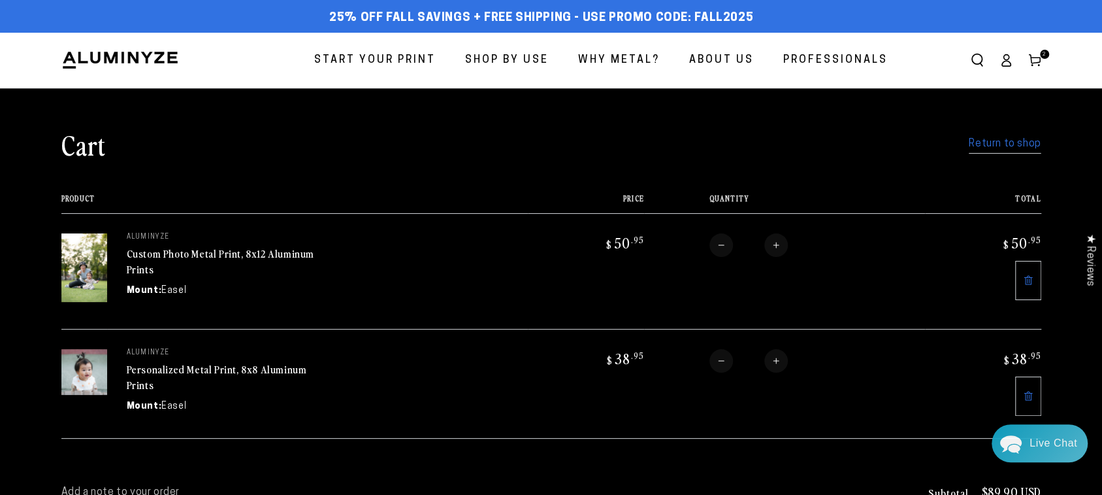
scroll to position [140, 0]
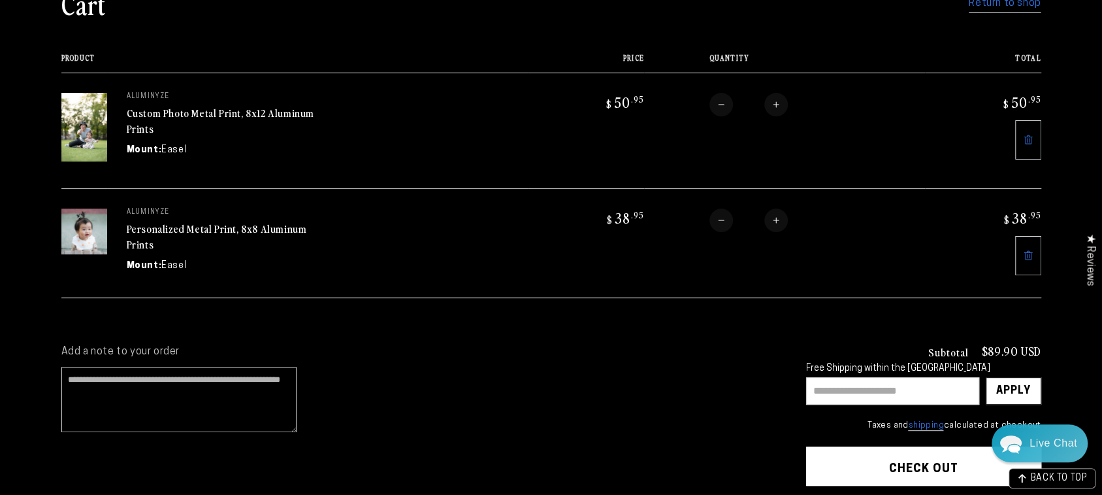
click at [905, 387] on input "text" at bounding box center [892, 390] width 173 height 27
paste input "**********"
type input "**********"
click at [999, 383] on div "Apply" at bounding box center [1013, 391] width 35 height 26
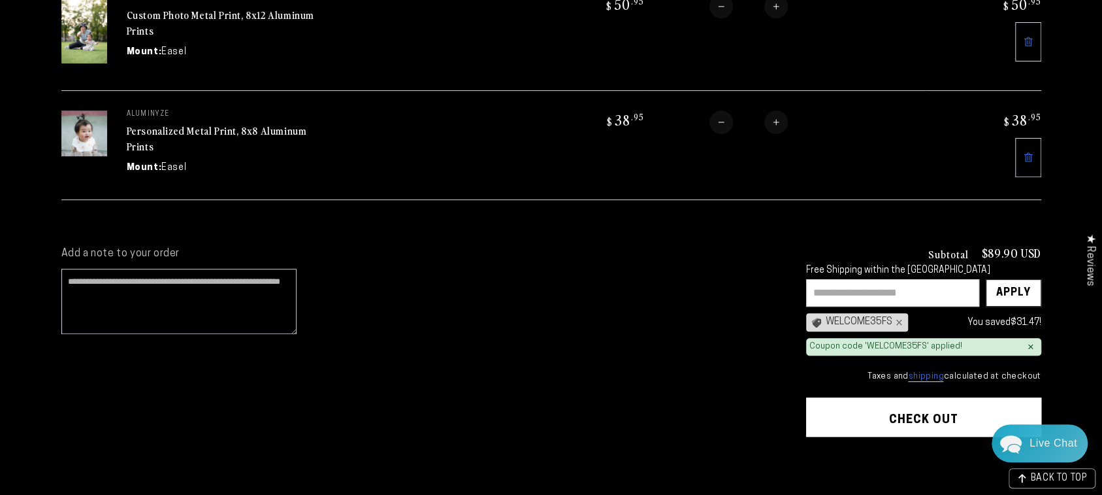
scroll to position [332, 0]
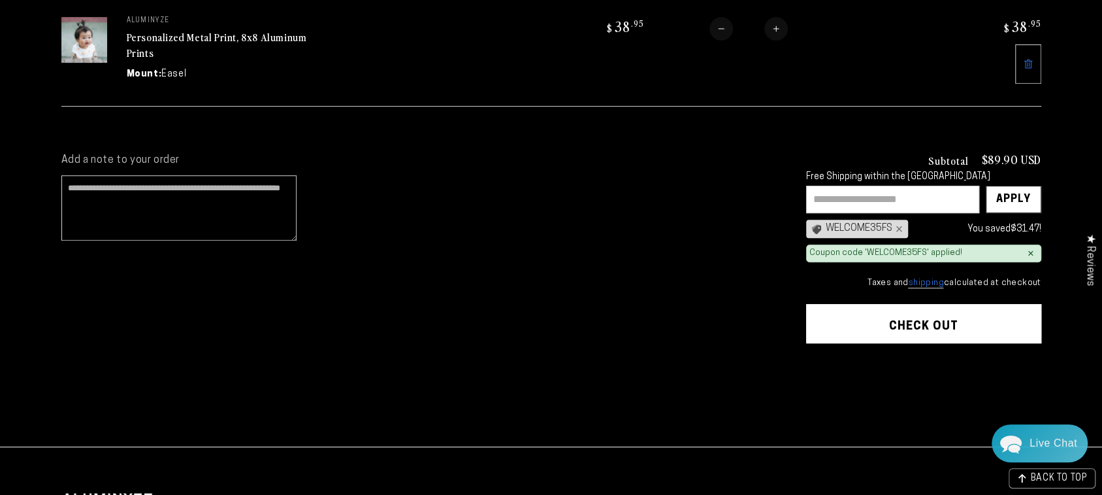
click at [888, 326] on button "Check out" at bounding box center [923, 323] width 235 height 39
